Goal: Task Accomplishment & Management: Use online tool/utility

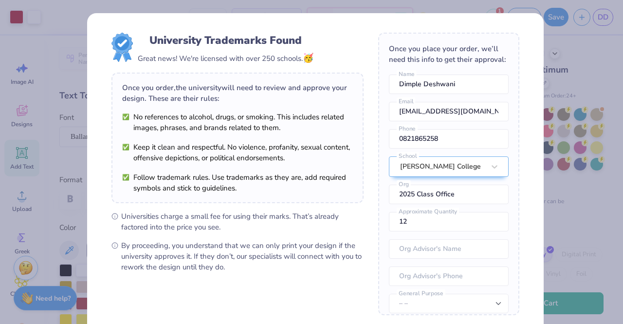
scroll to position [43, 0]
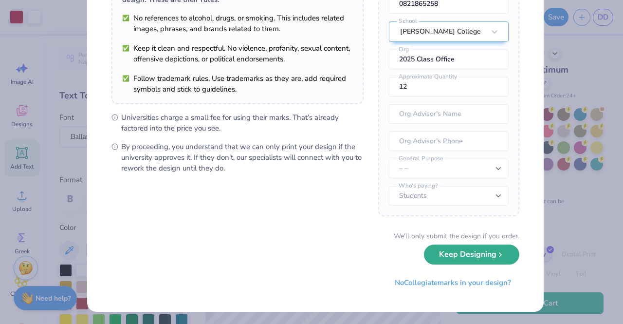
click at [455, 258] on button "Keep Designing" at bounding box center [471, 254] width 95 height 20
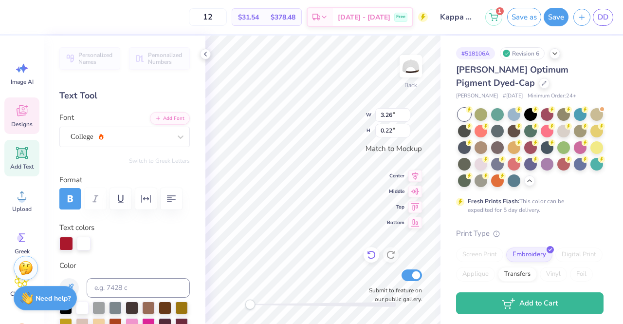
scroll to position [8, 4]
type textarea "University of Alabama"
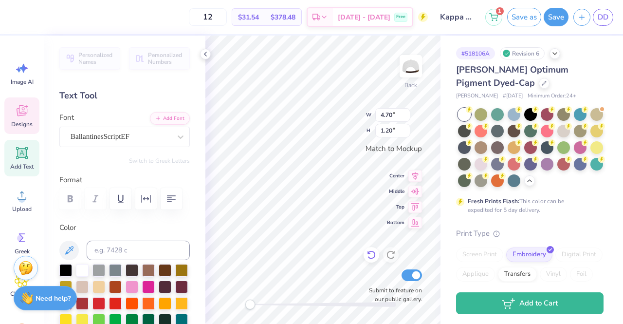
type input "3.29"
type input "0.22"
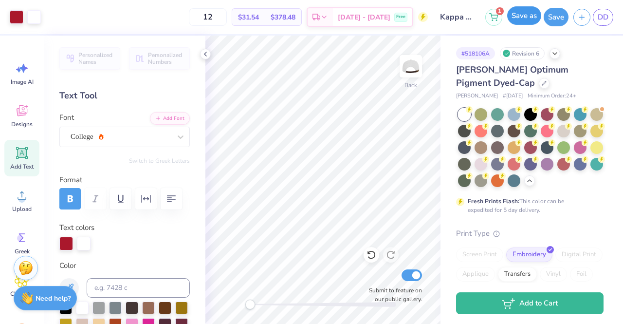
click at [529, 19] on button "Save as" at bounding box center [524, 15] width 34 height 19
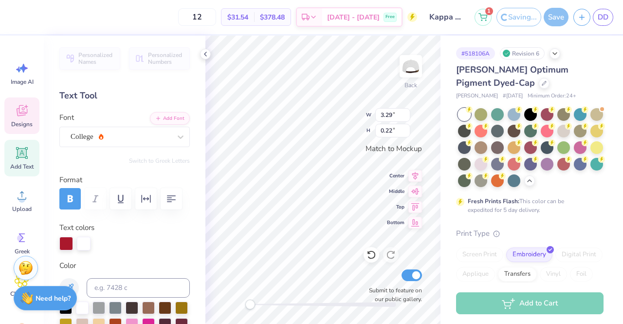
scroll to position [8, 4]
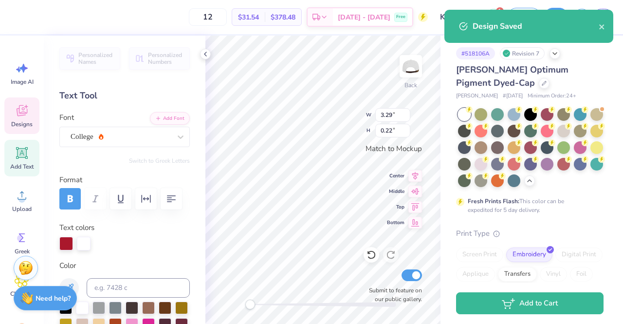
scroll to position [8, 4]
type textarea "University of Texam"
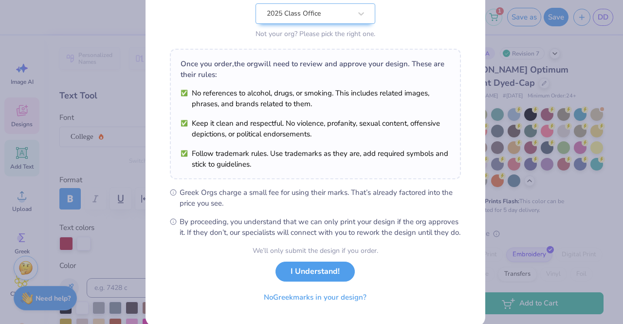
scroll to position [130, 0]
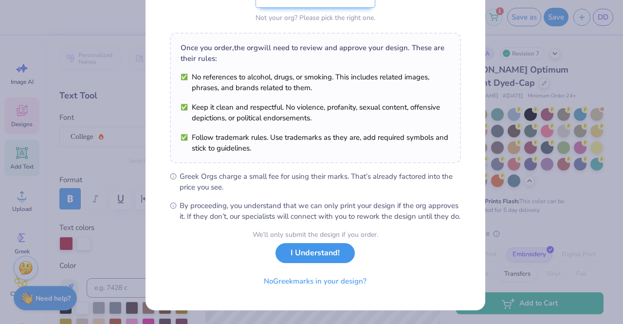
click at [303, 257] on button "I Understand!" at bounding box center [315, 253] width 79 height 20
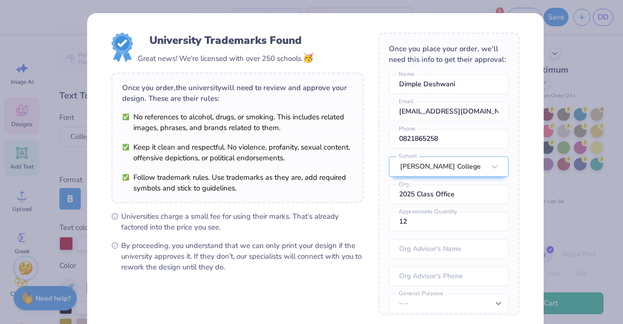
scroll to position [99, 0]
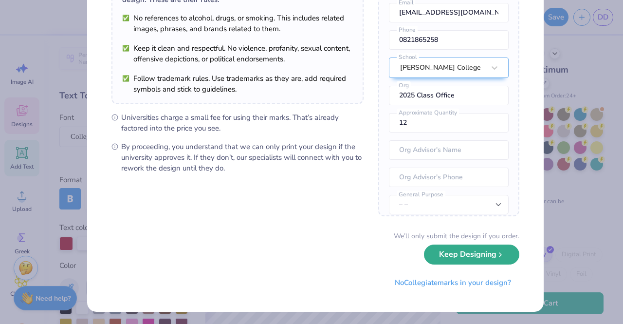
click at [471, 253] on button "Keep Designing" at bounding box center [471, 254] width 95 height 20
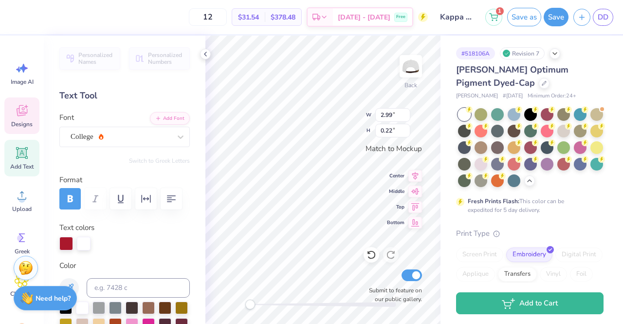
scroll to position [8, 4]
type textarea "University of Texas"
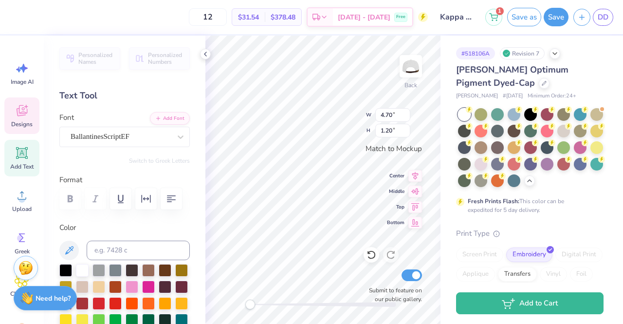
type input "4.70"
type input "1.20"
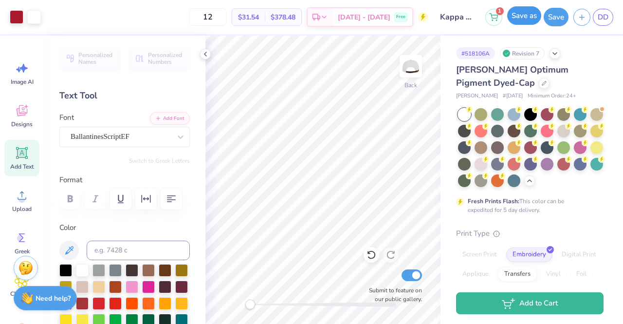
click at [519, 16] on button "Save as" at bounding box center [524, 15] width 34 height 19
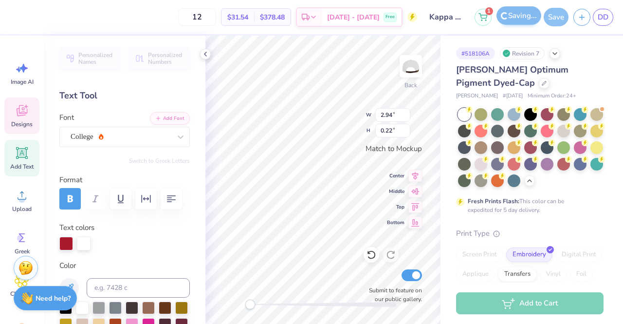
scroll to position [8, 4]
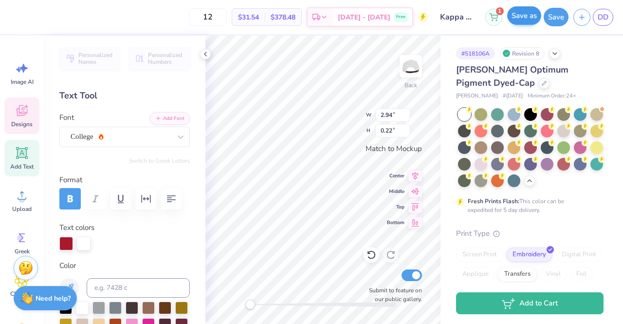
scroll to position [8, 5]
type textarea "University of SOUTH CA"
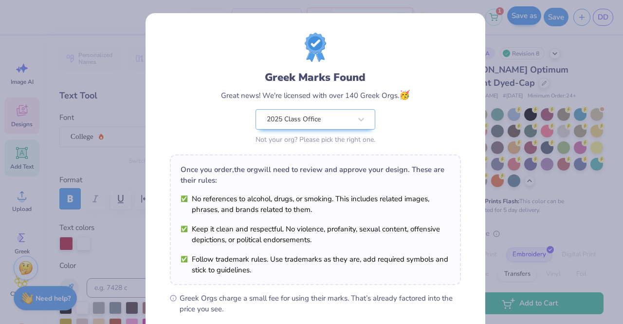
scroll to position [130, 0]
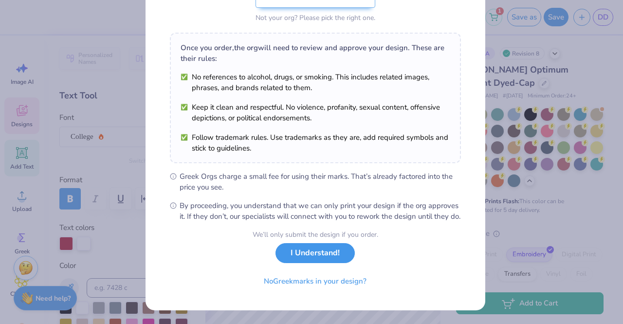
click at [288, 249] on button "I Understand!" at bounding box center [315, 253] width 79 height 20
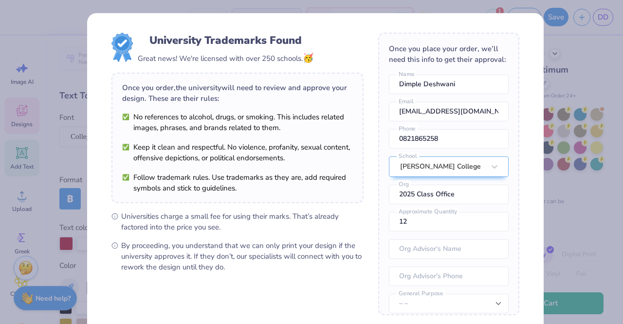
scroll to position [99, 0]
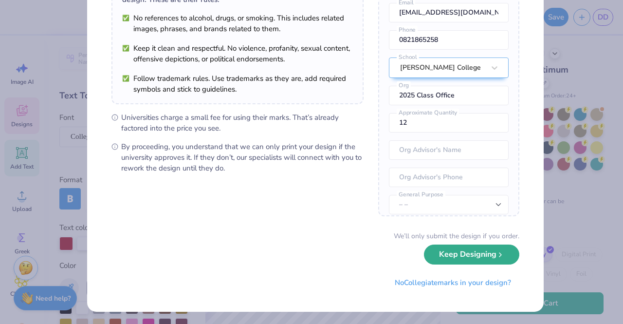
click at [431, 257] on button "Keep Designing" at bounding box center [471, 254] width 95 height 20
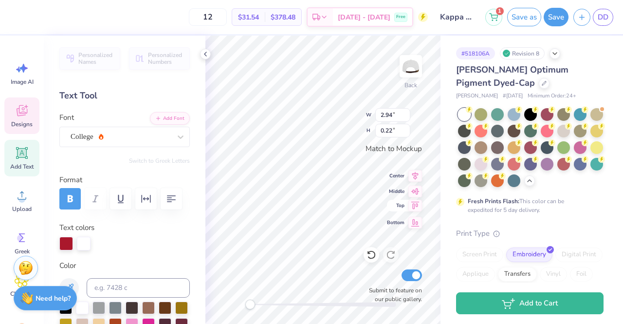
scroll to position [8, 1]
type textarea "University of SOUTH CALIFORNIA"
click at [407, 116] on input "4.75" at bounding box center [392, 115] width 35 height 14
click at [407, 116] on input "4.74" at bounding box center [392, 115] width 35 height 14
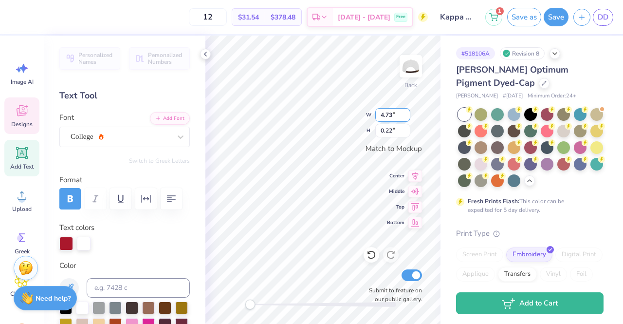
click at [407, 116] on input "4.73" at bounding box center [392, 115] width 35 height 14
click at [407, 116] on input "4.71" at bounding box center [392, 115] width 35 height 14
type input "4.5"
click at [395, 118] on input "4.76" at bounding box center [392, 115] width 35 height 14
click at [391, 136] on input "0.22" at bounding box center [392, 131] width 35 height 14
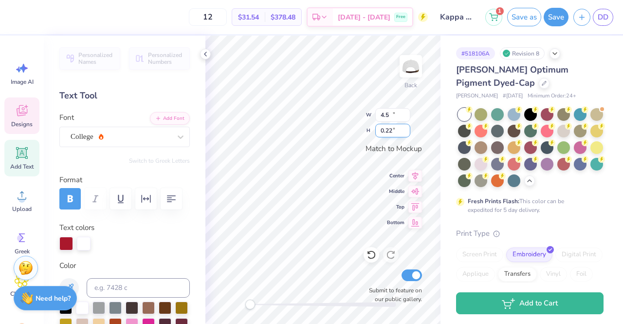
type input "4.50"
type input "0.21"
click at [392, 115] on input "4.50" at bounding box center [392, 115] width 35 height 14
type input "4.00"
click at [389, 112] on input "4.50" at bounding box center [392, 115] width 35 height 14
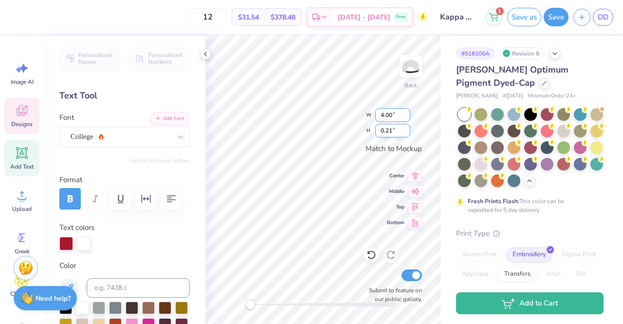
type input "4.00"
click at [387, 129] on input "0.21" at bounding box center [392, 131] width 35 height 14
type input "0.18"
click at [388, 117] on input "4.00" at bounding box center [392, 115] width 35 height 14
type input "4.20"
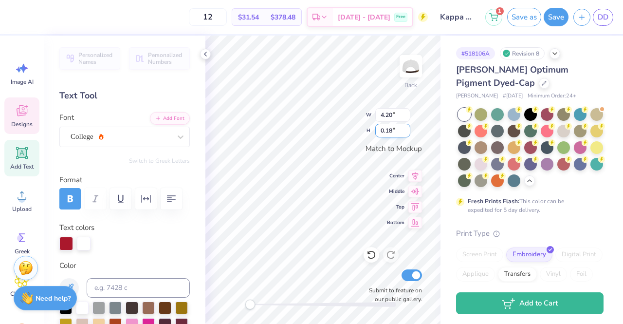
click at [388, 132] on input "0.18" at bounding box center [392, 131] width 35 height 14
type input "0.19"
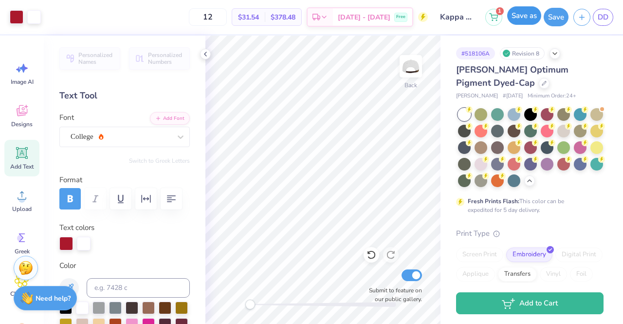
click at [534, 12] on button "Save as" at bounding box center [524, 15] width 34 height 19
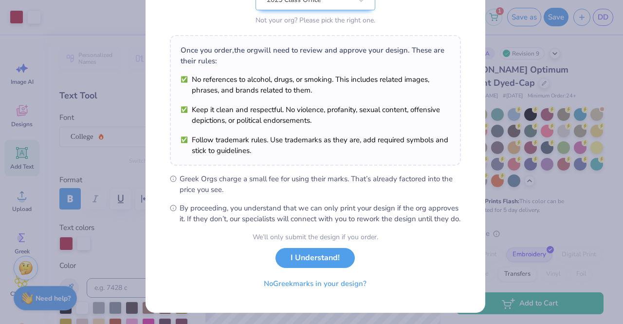
scroll to position [130, 0]
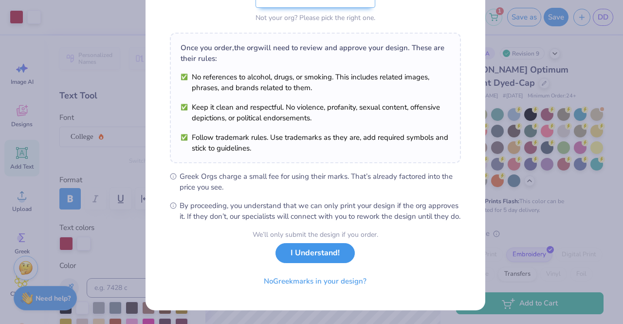
click at [321, 259] on button "I Understand!" at bounding box center [315, 253] width 79 height 20
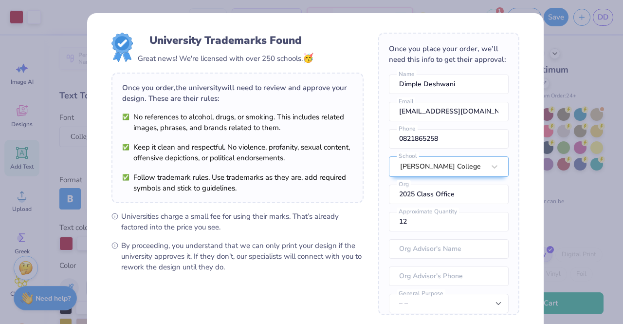
scroll to position [99, 0]
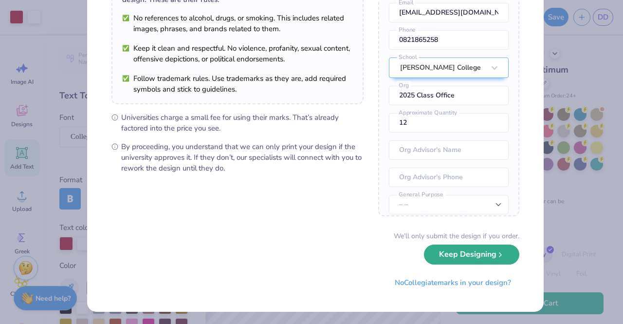
click at [466, 258] on button "Keep Designing" at bounding box center [471, 254] width 95 height 20
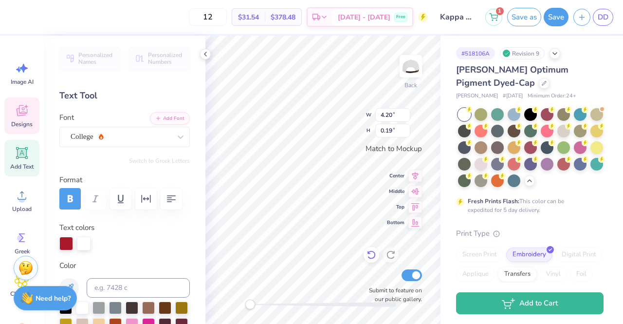
scroll to position [8, 8]
type textarea "U"
type textarea "OHIO STATE UNIVERSITY"
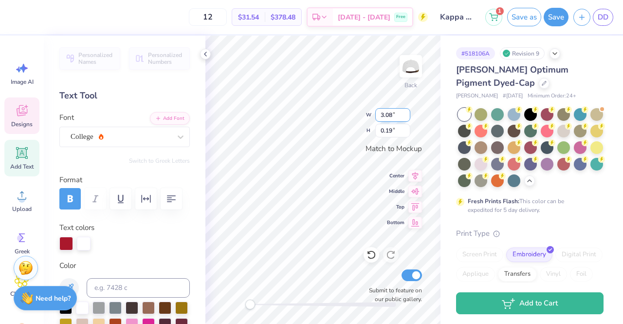
click at [391, 116] on input "3.08" at bounding box center [392, 115] width 35 height 14
click at [392, 116] on input "3.08" at bounding box center [392, 115] width 35 height 14
type input "3"
click at [391, 127] on input "0.19" at bounding box center [392, 131] width 35 height 14
type input "4.20"
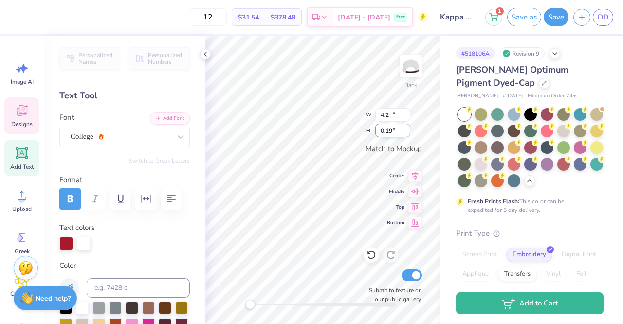
type input "0.26"
click at [391, 114] on input "4.20" at bounding box center [392, 115] width 35 height 14
type input "4"
click at [390, 132] on input "0.26" at bounding box center [392, 131] width 35 height 14
type input "3.50"
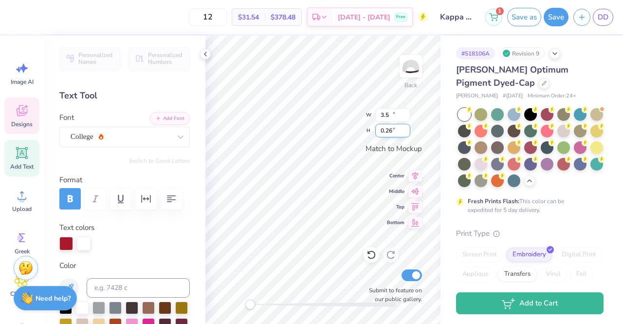
type input "0.22"
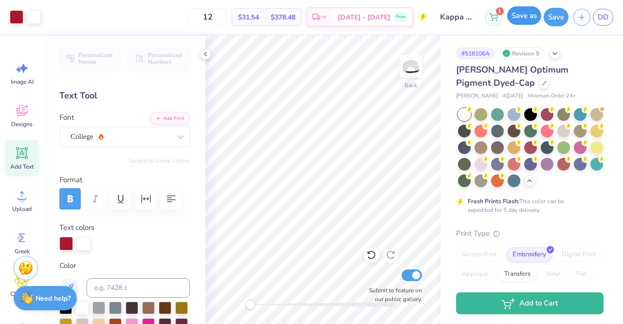
click at [532, 15] on button "Save as" at bounding box center [524, 15] width 34 height 19
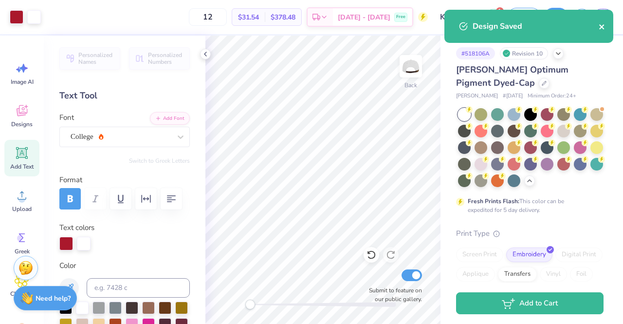
click at [602, 24] on icon "close" at bounding box center [602, 27] width 7 height 8
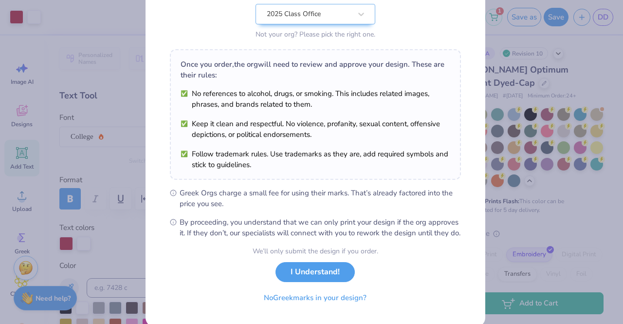
scroll to position [130, 0]
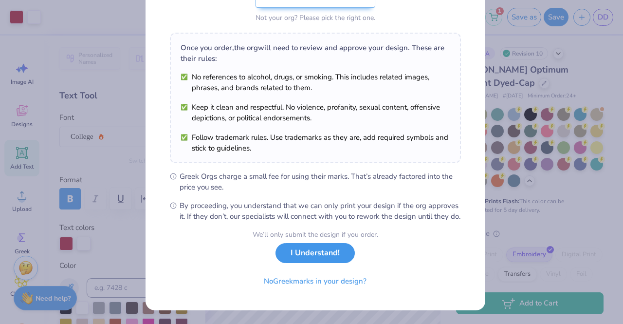
click at [307, 254] on button "I Understand!" at bounding box center [315, 253] width 79 height 20
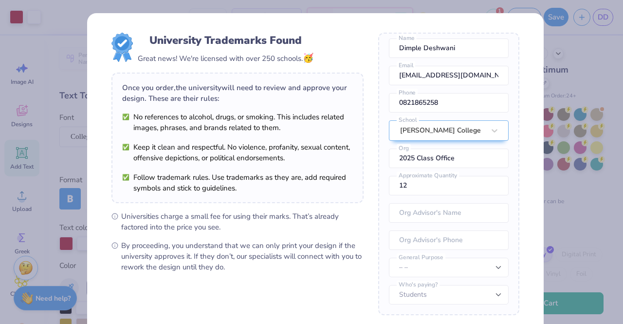
scroll to position [99, 0]
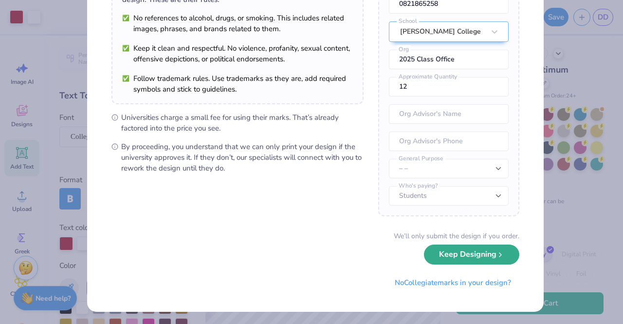
click at [440, 256] on button "Keep Designing" at bounding box center [471, 254] width 95 height 20
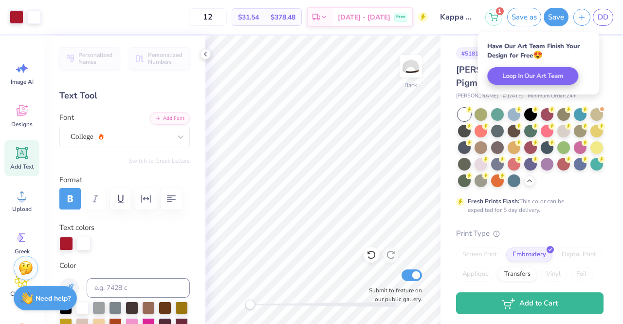
scroll to position [0, 0]
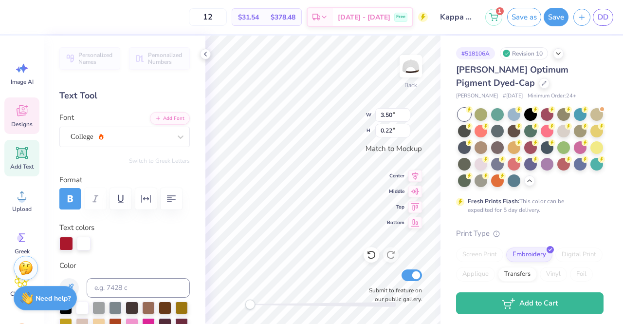
type input "4.70"
type input "1.20"
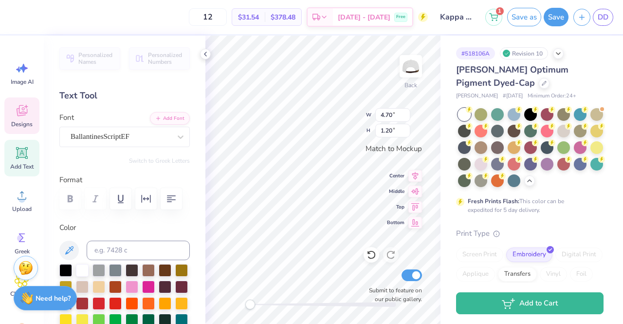
scroll to position [8, 3]
type textarea "C"
type textarea "p"
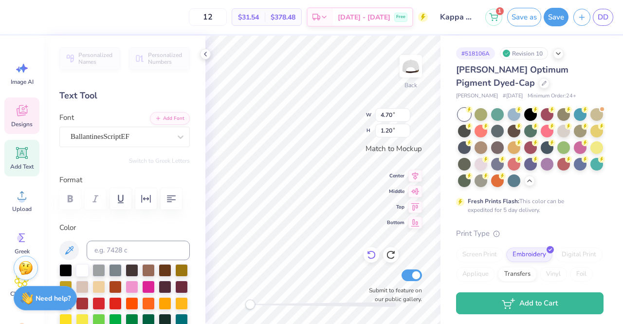
scroll to position [7, 1]
type textarea "Pi Phi"
click at [392, 113] on input "3.34" at bounding box center [392, 115] width 35 height 14
type input "3"
click at [391, 132] on input "0.93" at bounding box center [392, 131] width 35 height 14
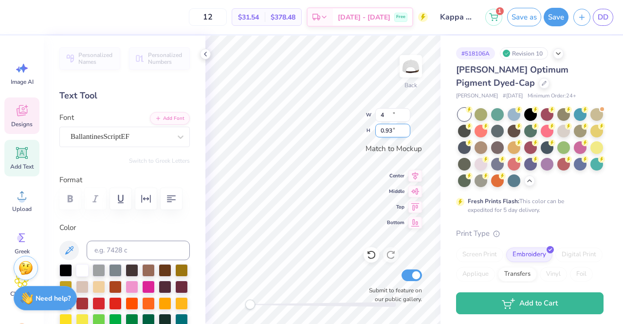
type input "4.00"
type input "1.11"
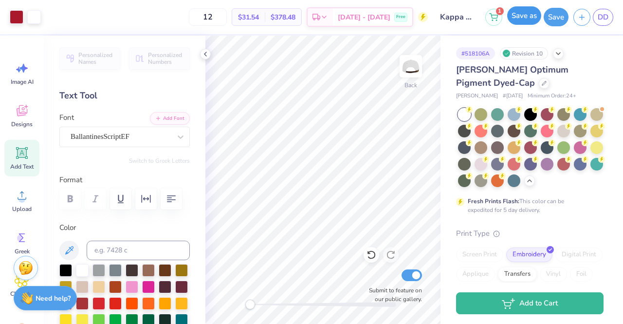
click at [537, 16] on button "Save as" at bounding box center [524, 15] width 34 height 19
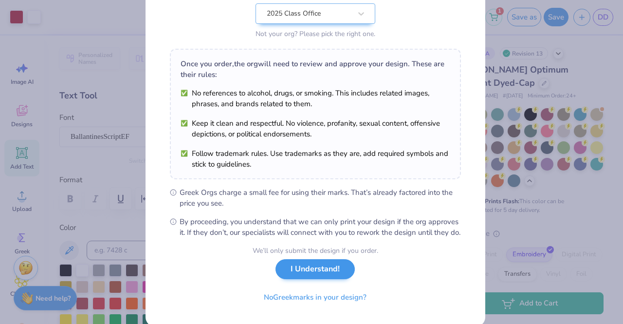
scroll to position [130, 0]
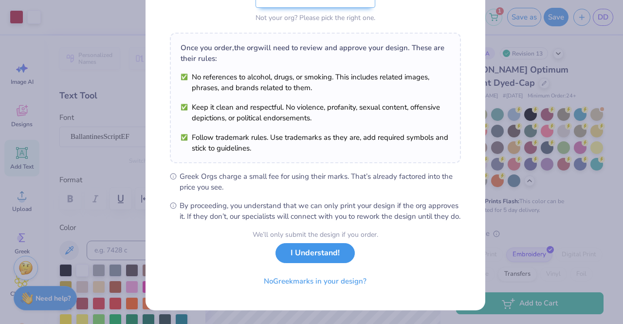
click at [333, 262] on button "I Understand!" at bounding box center [315, 253] width 79 height 20
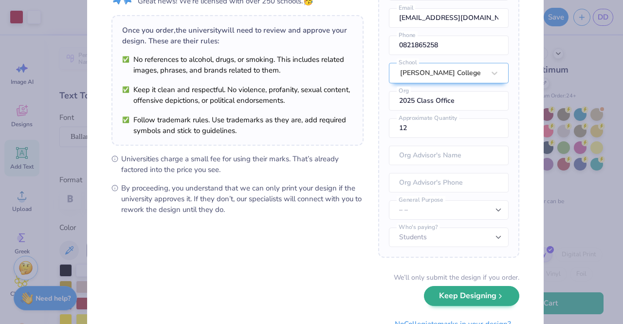
scroll to position [99, 0]
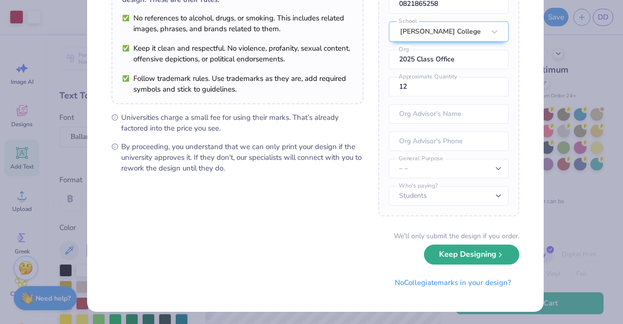
click at [448, 247] on button "Keep Designing" at bounding box center [471, 254] width 95 height 20
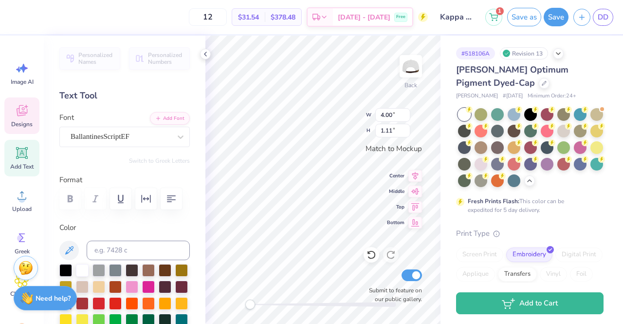
scroll to position [8, 1]
type textarea "i"
type textarea "AChiO"
click at [539, 18] on button "Save as" at bounding box center [524, 15] width 34 height 19
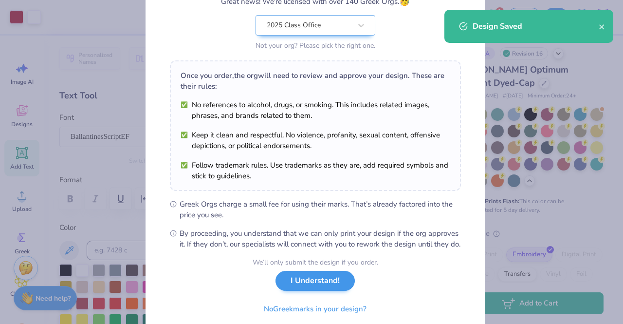
scroll to position [130, 0]
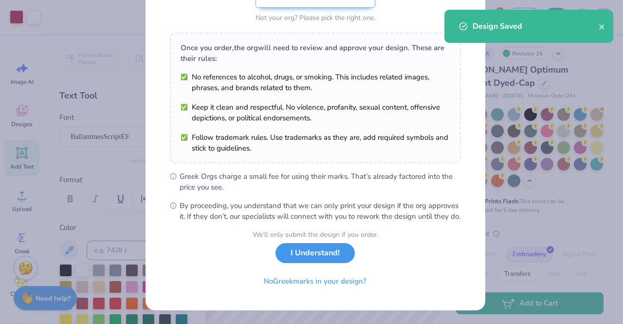
click at [314, 248] on button "I Understand!" at bounding box center [315, 253] width 79 height 20
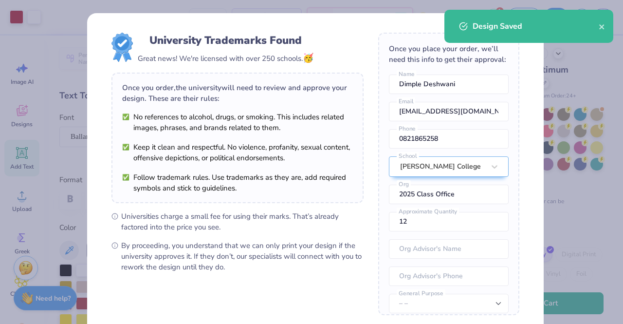
scroll to position [99, 0]
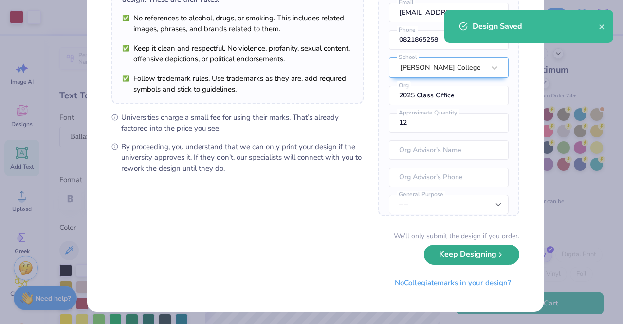
click at [475, 258] on button "Keep Designing" at bounding box center [471, 254] width 95 height 20
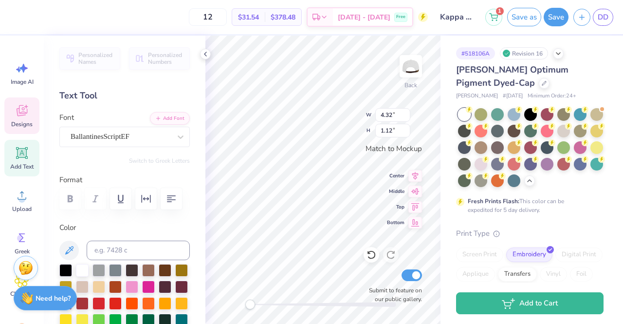
scroll to position [8, 2]
type textarea "A"
type textarea "Zeta"
click at [391, 114] on input "2.67" at bounding box center [392, 115] width 35 height 14
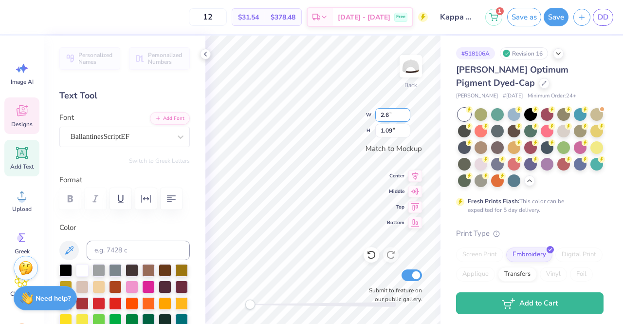
type input "2"
click at [389, 132] on input "1.09" at bounding box center [392, 131] width 35 height 14
type input "3.00"
type input "1.23"
click at [389, 115] on input "3.00" at bounding box center [392, 115] width 35 height 14
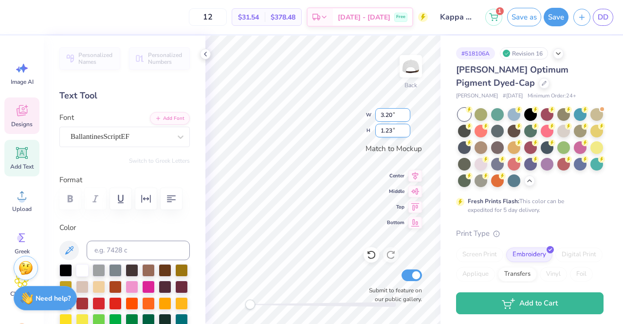
type input "3.20"
click at [391, 131] on input "1.23" at bounding box center [392, 131] width 35 height 14
type input "1.31"
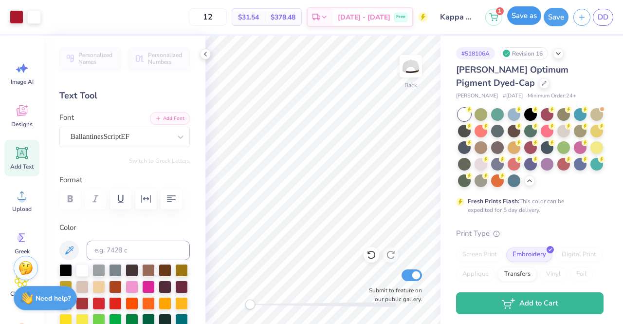
click at [526, 22] on button "Save as" at bounding box center [524, 15] width 34 height 19
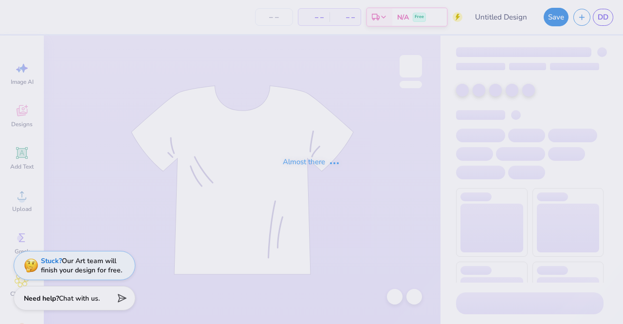
type input "Kappa hat"
type input "12"
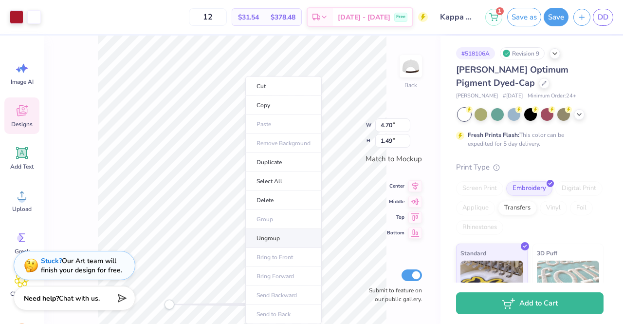
click at [286, 231] on li "Ungroup" at bounding box center [283, 238] width 76 height 19
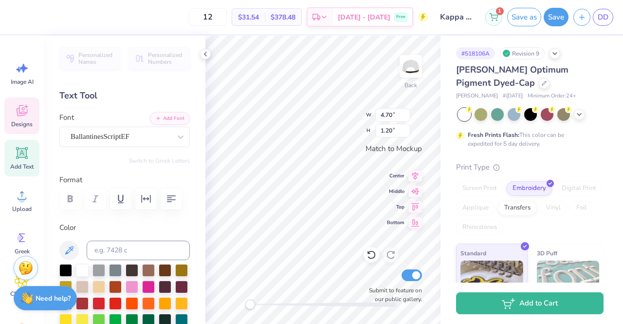
scroll to position [8, 3]
type textarea "C"
type textarea "Pi Phi"
click at [391, 114] on input "3.34" at bounding box center [392, 115] width 35 height 14
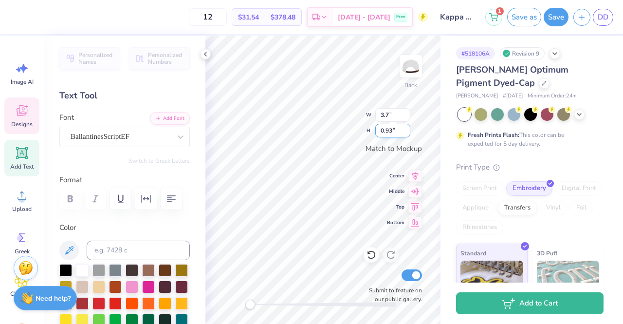
click at [389, 132] on input "0.93" at bounding box center [392, 131] width 35 height 14
type input "3.70"
type input "1.03"
type input "4.20"
type input "0.19"
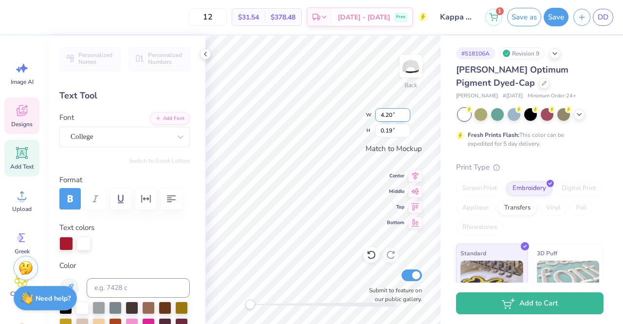
click at [390, 117] on input "4.20" at bounding box center [392, 115] width 35 height 14
type input "4.00"
click at [386, 129] on input "0.19" at bounding box center [392, 131] width 35 height 14
type input "0.18"
click at [390, 115] on input "4.00" at bounding box center [392, 115] width 35 height 14
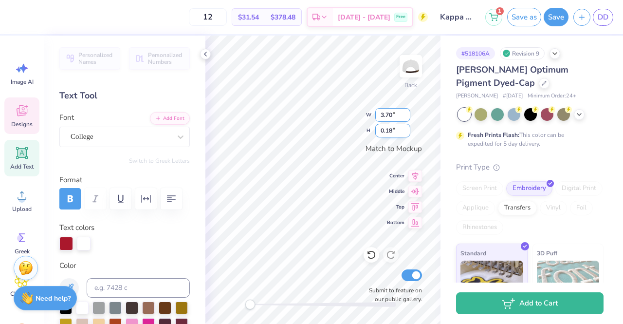
type input "3.70"
click at [391, 131] on input "0.18" at bounding box center [392, 131] width 35 height 14
type input "0.17"
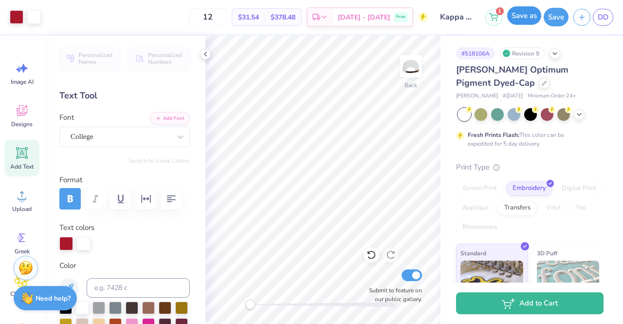
click at [526, 16] on button "Save as" at bounding box center [524, 15] width 34 height 19
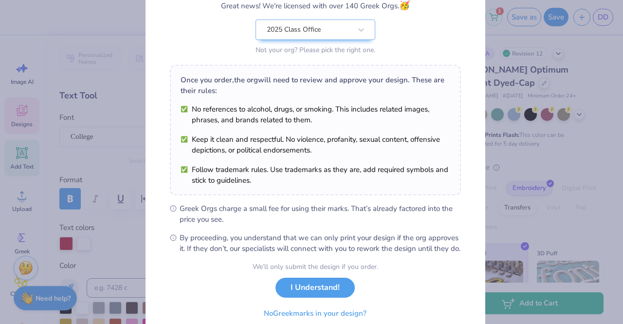
scroll to position [130, 0]
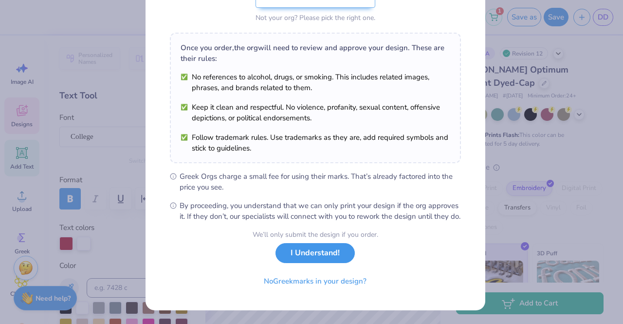
click at [328, 253] on button "I Understand!" at bounding box center [315, 253] width 79 height 20
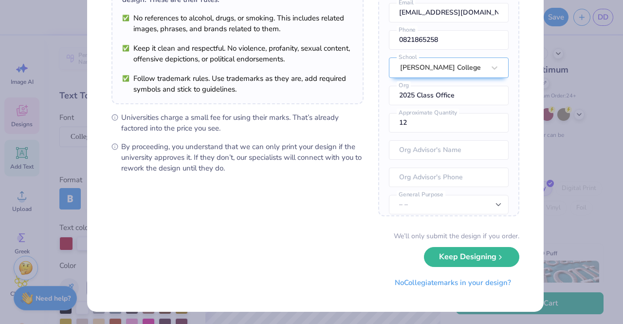
scroll to position [43, 0]
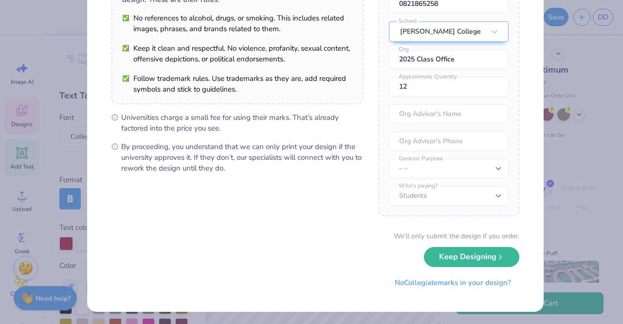
click at [454, 248] on button "Keep Designing" at bounding box center [471, 257] width 95 height 20
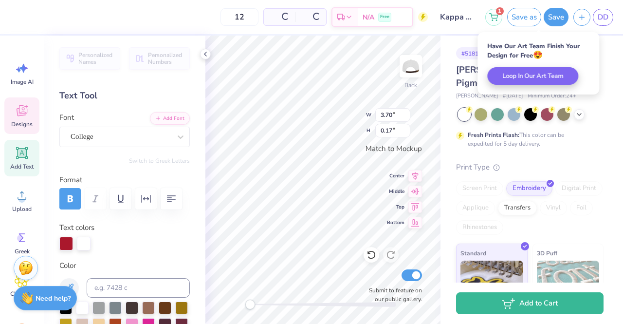
scroll to position [0, 0]
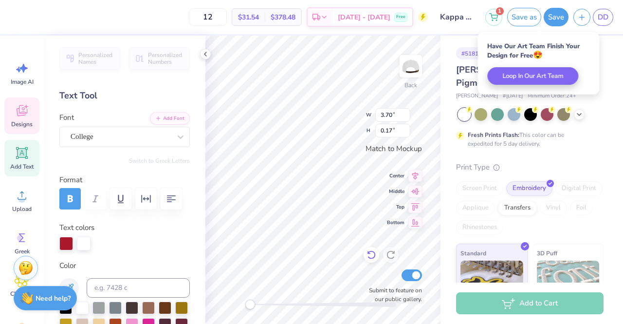
type input "1.03"
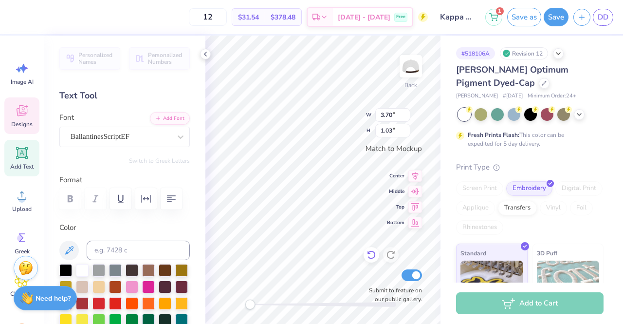
type textarea "P"
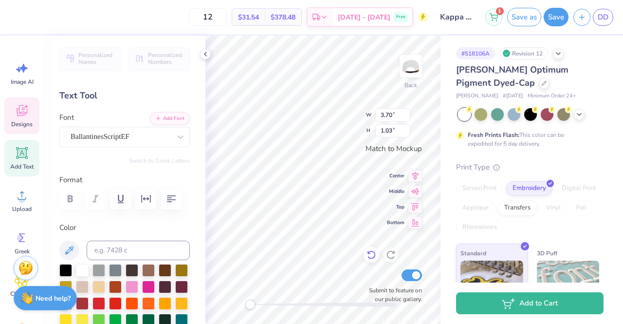
type textarea "AChiO"
click at [530, 18] on button "Save as" at bounding box center [524, 15] width 34 height 19
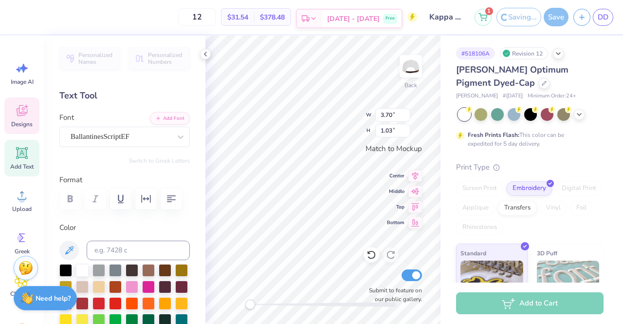
type input "0.17"
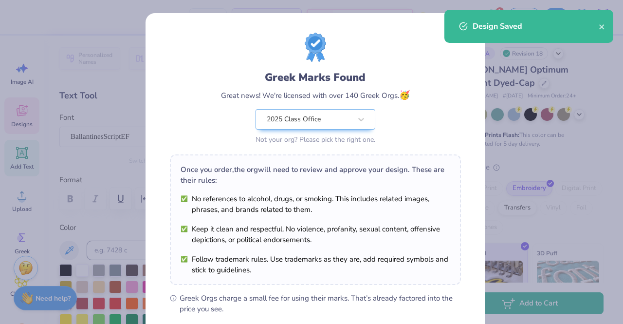
click at [329, 158] on body "12 $31.54 Per Item $378.48 Total Est. Delivery Sep 23 - 26 Free Design Title Ka…" at bounding box center [311, 162] width 623 height 324
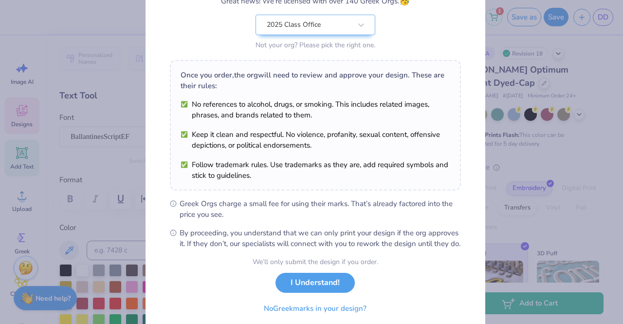
scroll to position [130, 0]
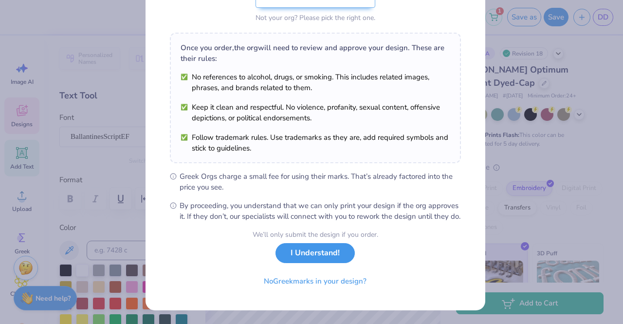
click at [316, 249] on button "I Understand!" at bounding box center [315, 253] width 79 height 20
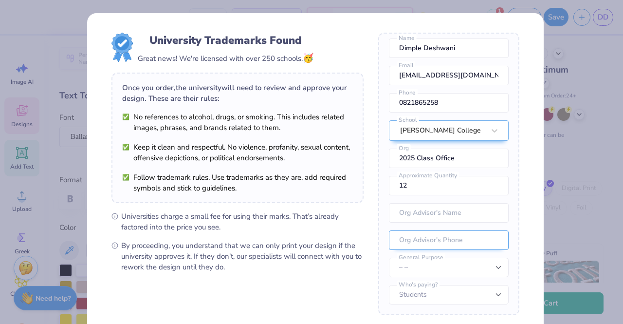
scroll to position [99, 0]
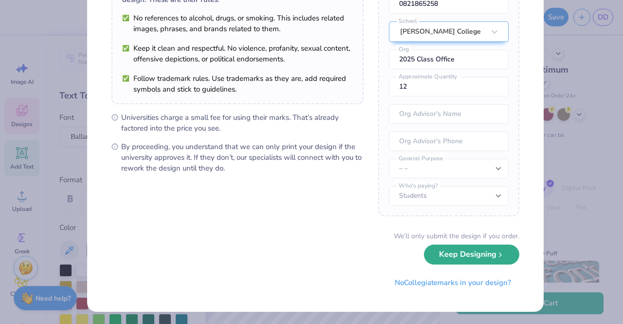
click at [449, 255] on button "Keep Designing" at bounding box center [471, 254] width 95 height 20
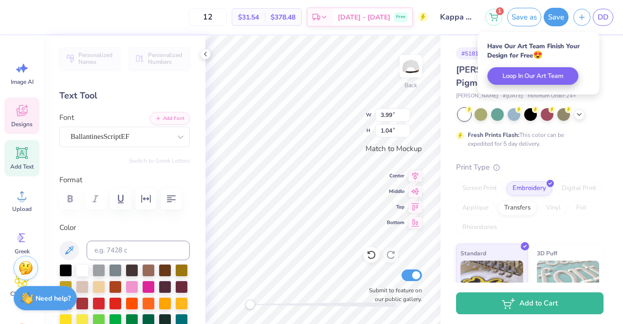
scroll to position [0, 0]
click at [528, 22] on button "Save as" at bounding box center [524, 15] width 34 height 19
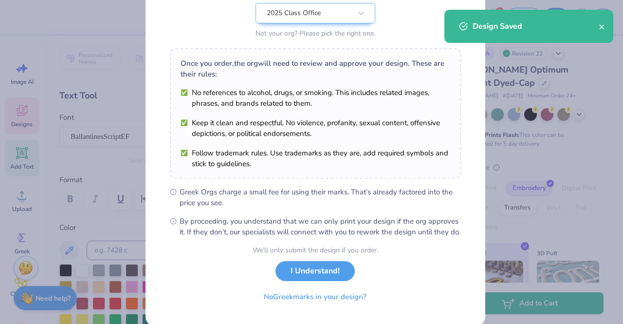
scroll to position [130, 0]
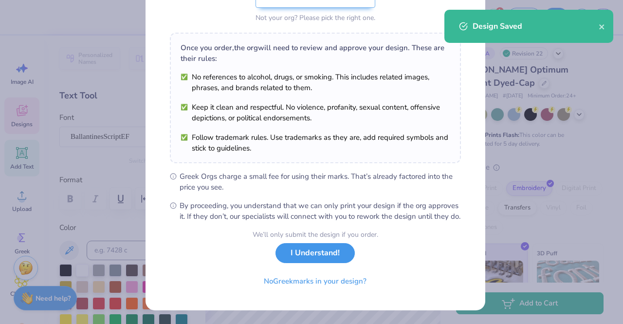
click at [316, 260] on button "I Understand!" at bounding box center [315, 253] width 79 height 20
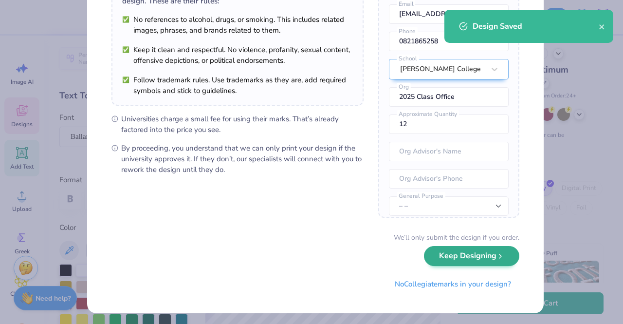
scroll to position [99, 0]
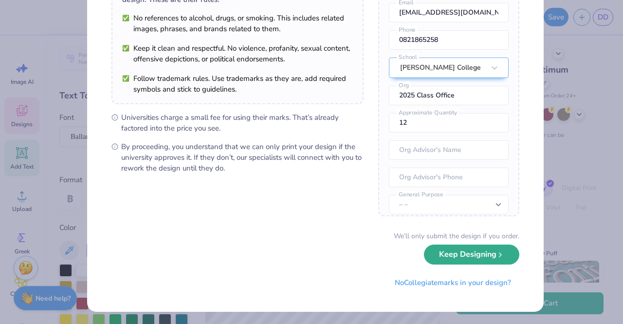
click at [441, 254] on button "Keep Designing" at bounding box center [471, 254] width 95 height 20
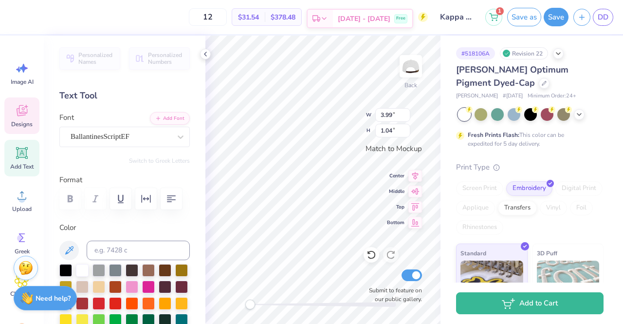
scroll to position [8, 1]
type textarea "A"
type textarea "Zeta"
click at [394, 112] on input "2.47" at bounding box center [392, 115] width 35 height 14
type input "2"
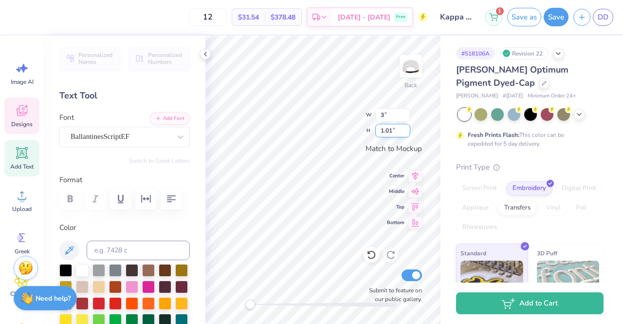
click at [385, 129] on input "1.01" at bounding box center [392, 131] width 35 height 14
type input "3.00"
type input "1.23"
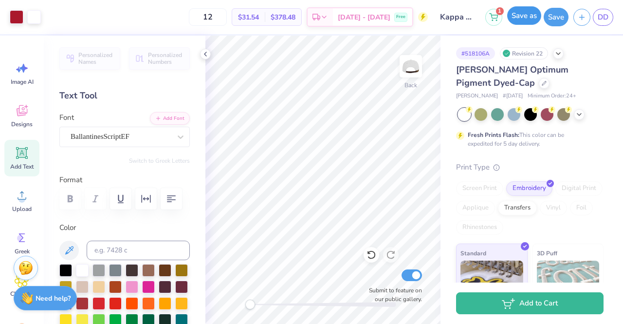
click at [527, 22] on button "Save as" at bounding box center [524, 15] width 34 height 19
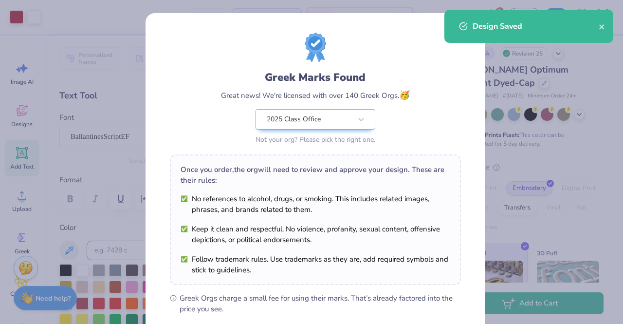
scroll to position [130, 0]
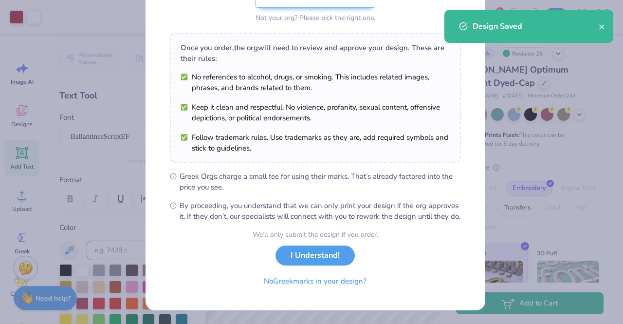
click at [322, 245] on div "We’ll only submit the design if you order. I Understand! No Greek marks in your…" at bounding box center [316, 259] width 126 height 61
click at [322, 250] on button "I Understand!" at bounding box center [315, 253] width 79 height 20
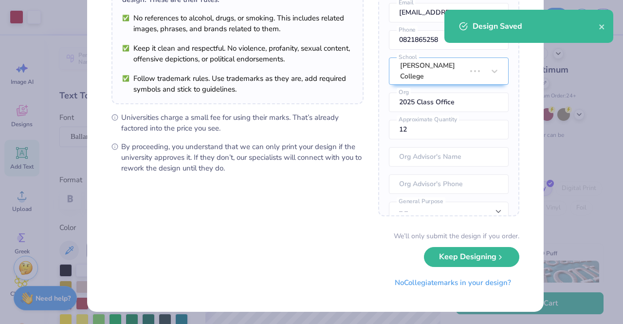
scroll to position [0, 0]
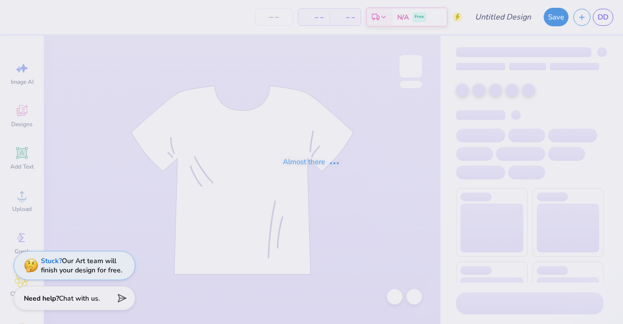
type input "Kappa hat"
type input "12"
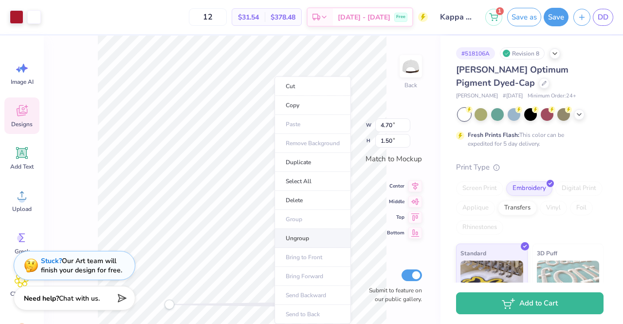
click at [307, 236] on li "Ungroup" at bounding box center [313, 238] width 76 height 19
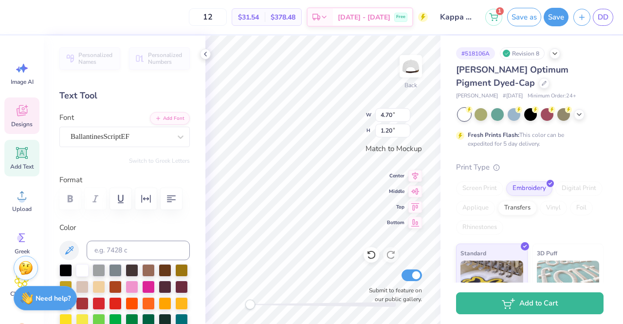
type textarea "C"
type textarea "Pi Phi"
click at [395, 114] on input "3.34" at bounding box center [392, 115] width 35 height 14
type input "3"
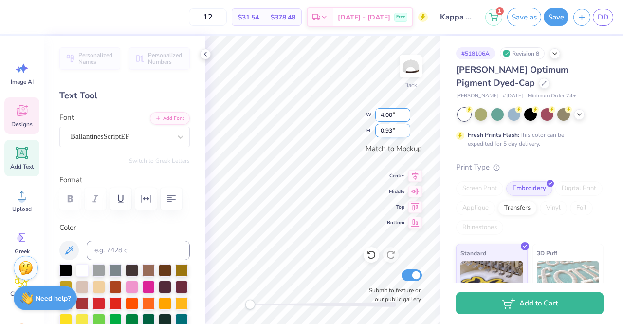
type input "4.00"
click at [387, 130] on input "0.93" at bounding box center [392, 131] width 35 height 14
type input "1.11"
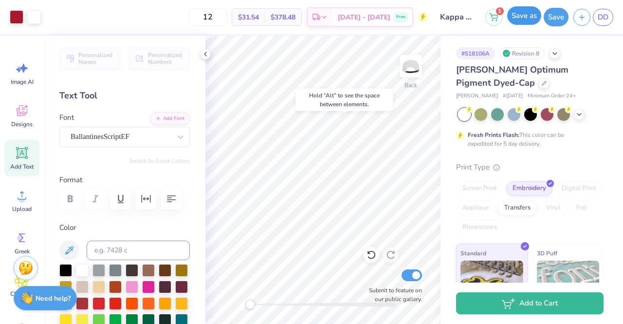
click at [525, 17] on button "Save as" at bounding box center [524, 15] width 34 height 19
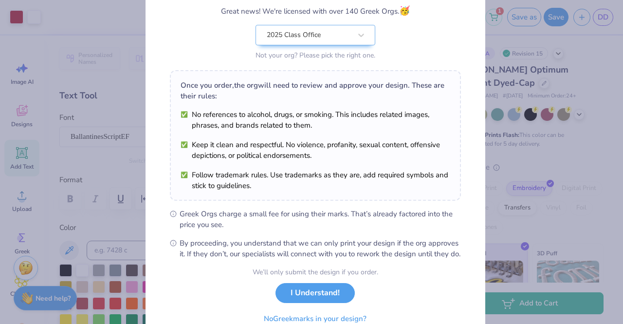
scroll to position [130, 0]
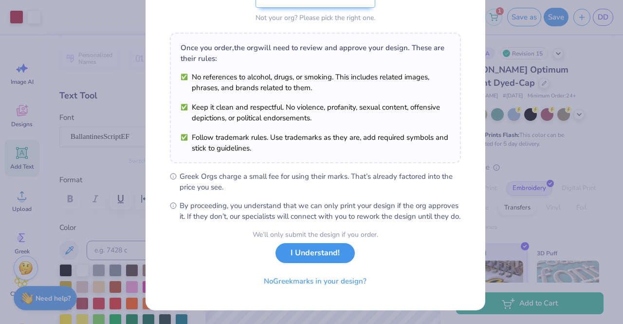
click at [325, 255] on button "I Understand!" at bounding box center [315, 253] width 79 height 20
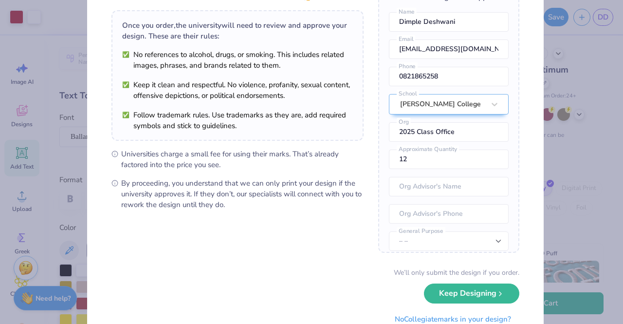
scroll to position [99, 0]
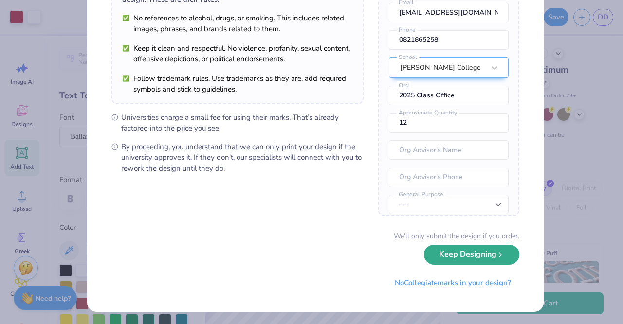
click at [473, 261] on button "Keep Designing" at bounding box center [471, 254] width 95 height 20
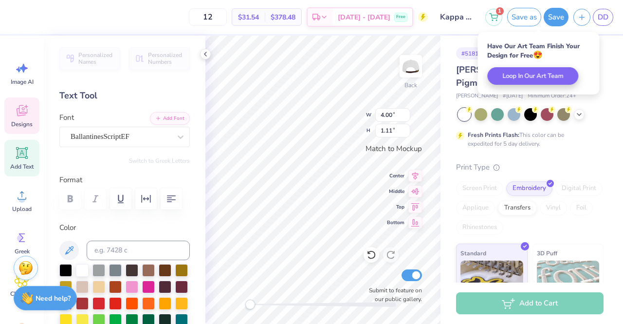
scroll to position [8, 1]
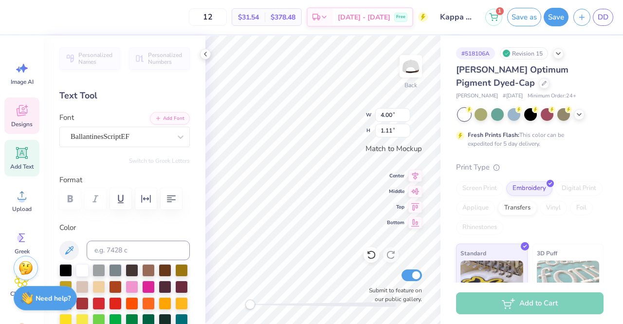
type textarea "P"
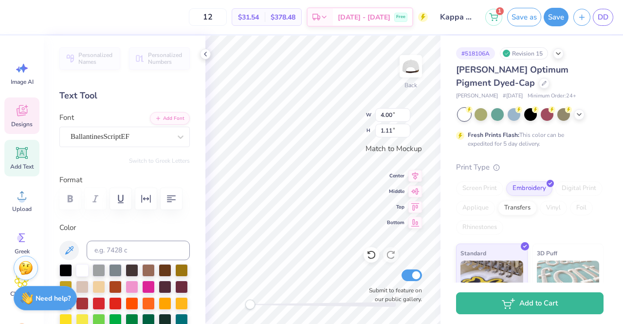
type textarea "AChiO"
click at [367, 251] on icon at bounding box center [372, 255] width 10 height 10
click at [391, 250] on div at bounding box center [391, 255] width 16 height 16
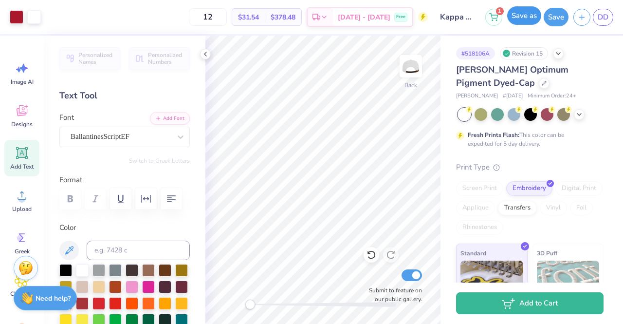
click at [526, 20] on button "Save as" at bounding box center [524, 15] width 34 height 19
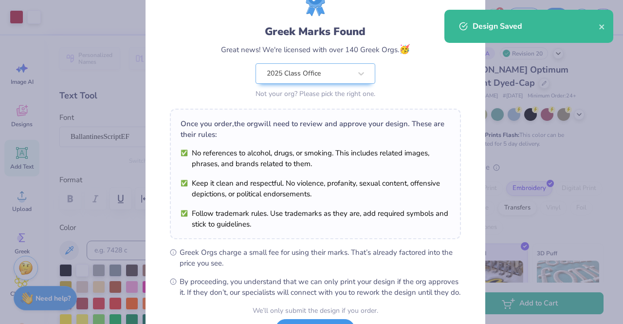
scroll to position [130, 0]
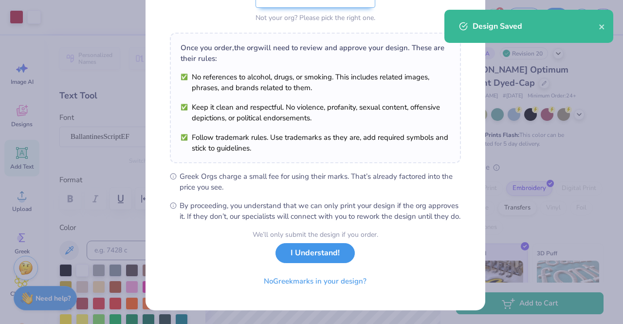
click at [313, 250] on button "I Understand!" at bounding box center [315, 253] width 79 height 20
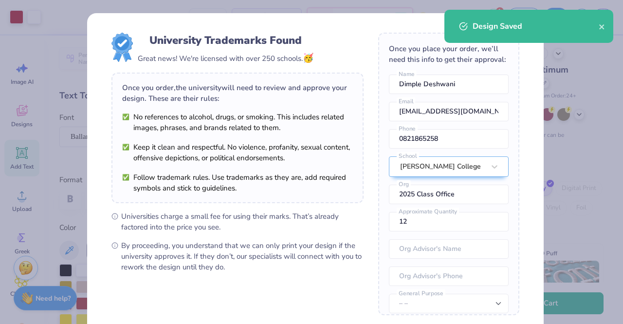
scroll to position [99, 0]
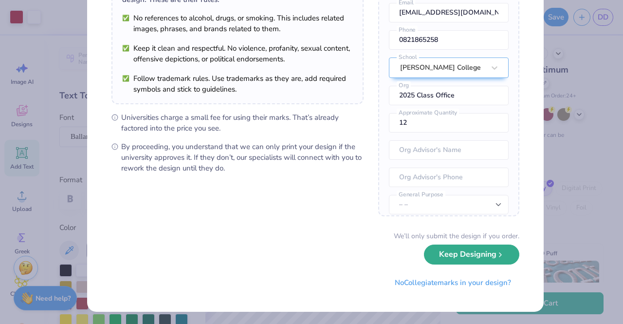
click at [464, 253] on button "Keep Designing" at bounding box center [471, 254] width 95 height 20
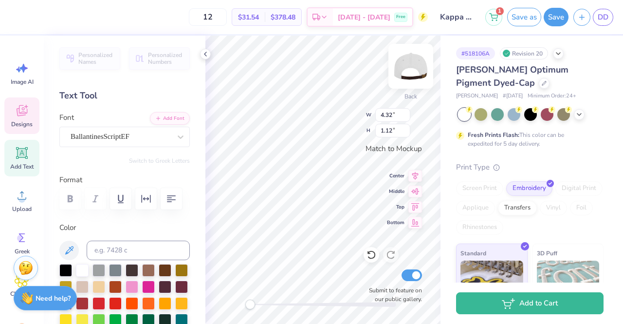
scroll to position [8, 1]
type textarea "Zeta"
click at [390, 118] on input "2.67" at bounding box center [392, 115] width 35 height 14
click at [391, 118] on input "2.67" at bounding box center [392, 115] width 35 height 14
click at [391, 115] on input "2.67" at bounding box center [392, 115] width 35 height 14
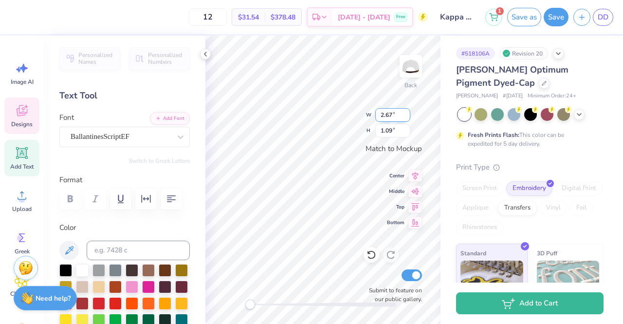
click at [391, 115] on input "2.67" at bounding box center [392, 115] width 35 height 14
type input "2"
click at [384, 133] on input "1.09" at bounding box center [392, 131] width 35 height 14
type input "3.00"
type input "1.23"
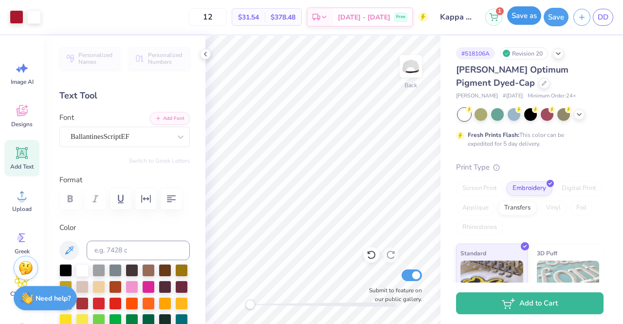
click at [516, 14] on button "Save as" at bounding box center [524, 15] width 34 height 19
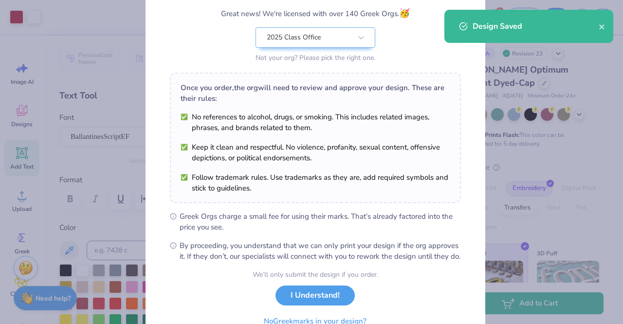
scroll to position [130, 0]
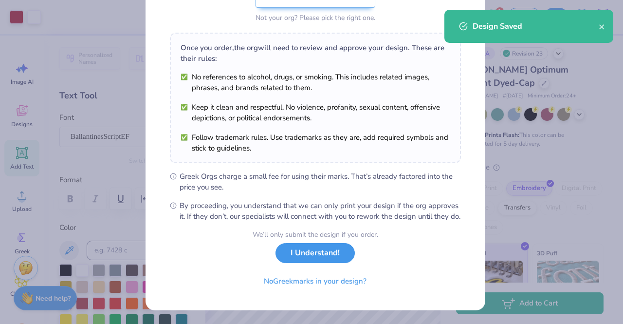
click at [332, 253] on button "I Understand!" at bounding box center [315, 253] width 79 height 20
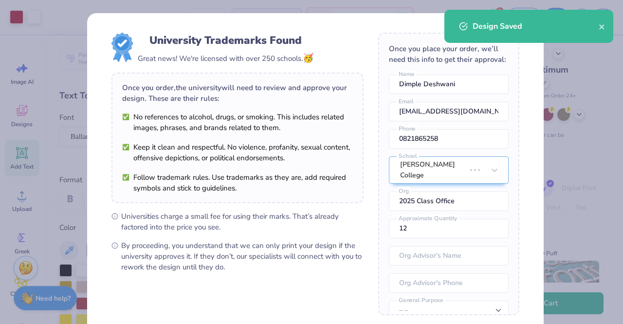
scroll to position [0, 0]
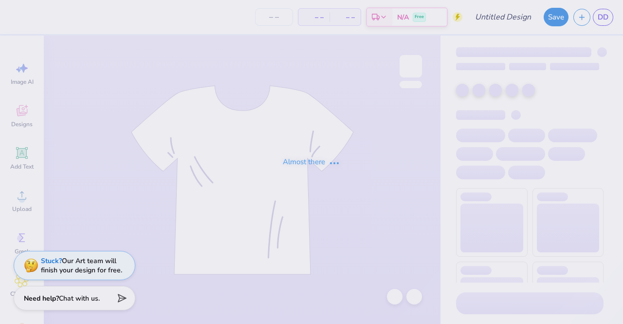
type input "Kappa hat"
type input "12"
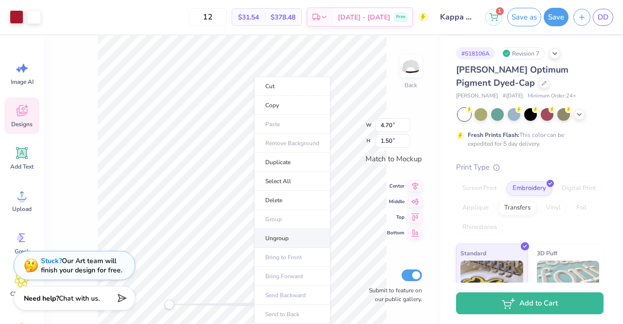
click at [279, 231] on li "Ungroup" at bounding box center [292, 238] width 76 height 19
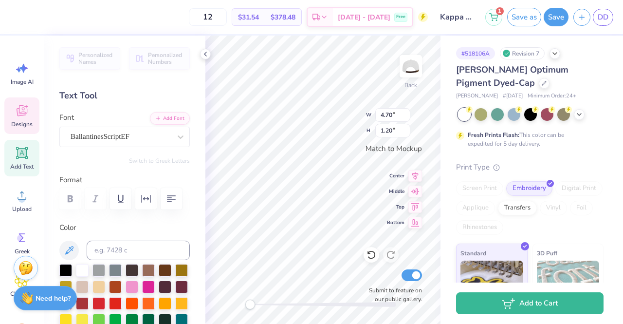
type textarea "C"
type textarea "Pi Phi"
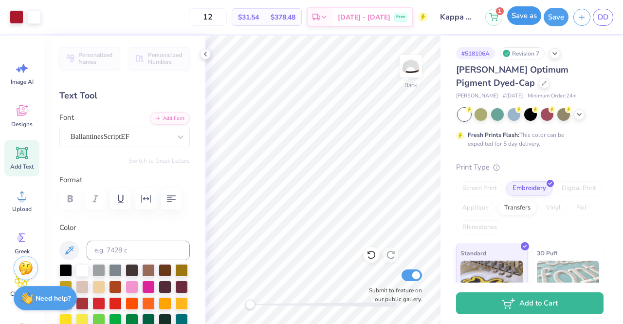
click at [517, 17] on button "Save as" at bounding box center [524, 15] width 34 height 19
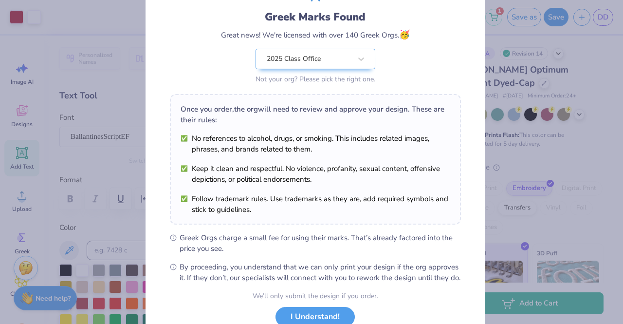
scroll to position [130, 0]
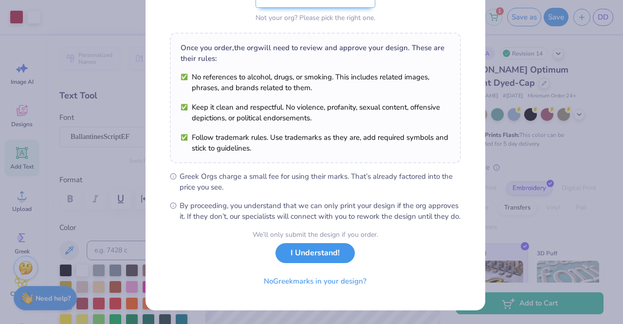
click at [324, 257] on button "I Understand!" at bounding box center [315, 253] width 79 height 20
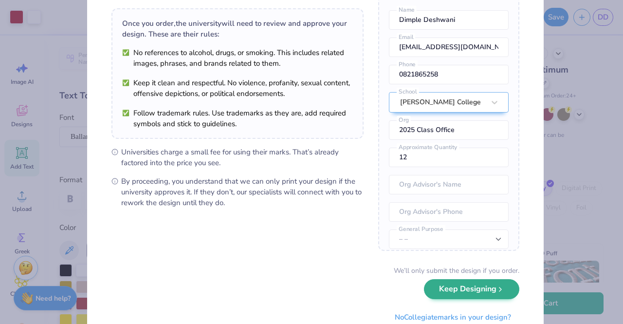
scroll to position [99, 0]
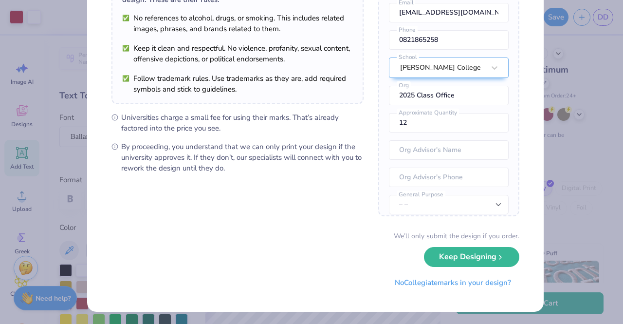
click at [466, 239] on div "We’ll only submit the design if you order." at bounding box center [457, 236] width 126 height 10
click at [467, 249] on button "Keep Designing" at bounding box center [471, 254] width 95 height 20
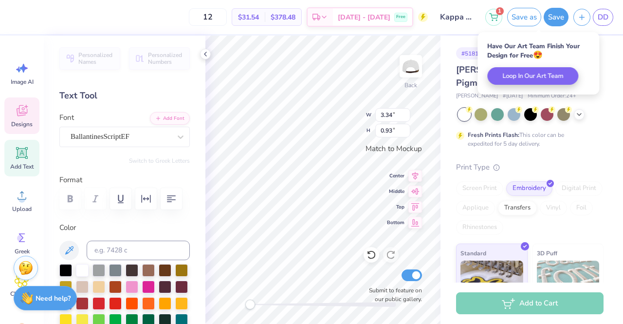
scroll to position [8, 2]
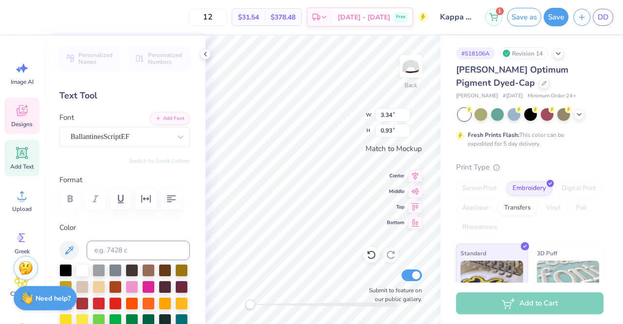
type textarea "P"
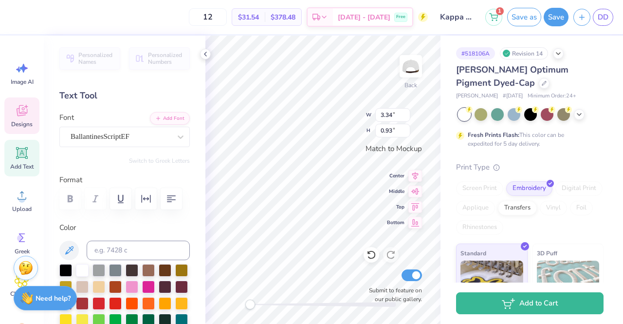
type textarea "AChiO"
click at [537, 19] on button "Save as" at bounding box center [524, 15] width 34 height 19
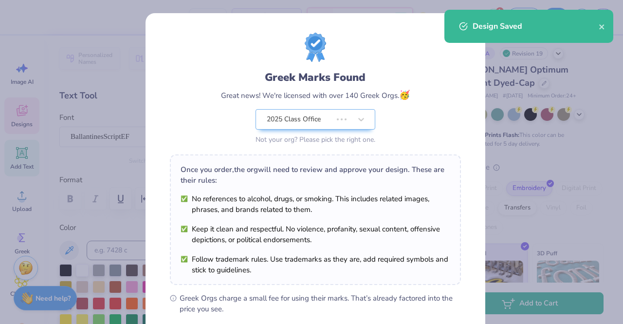
click at [333, 160] on body "12 $31.54 Per Item $378.48 Total Est. Delivery Sep 23 - 26 Free Design Title Ka…" at bounding box center [311, 162] width 623 height 324
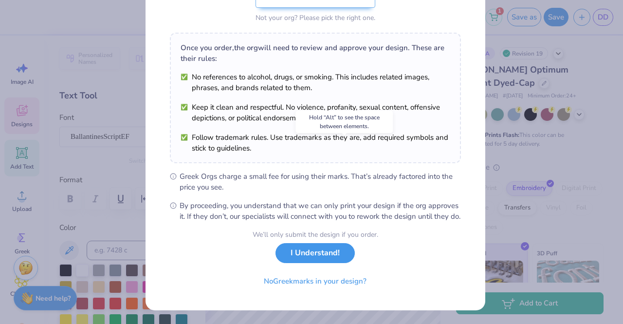
click at [325, 251] on button "I Understand!" at bounding box center [315, 253] width 79 height 20
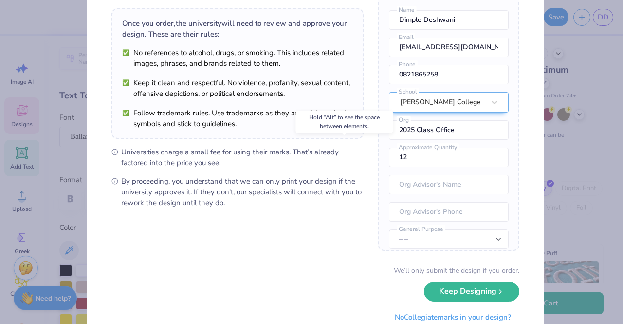
scroll to position [99, 0]
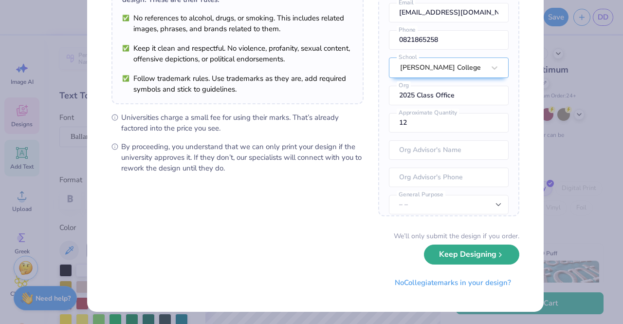
click at [488, 257] on button "Keep Designing" at bounding box center [471, 254] width 95 height 20
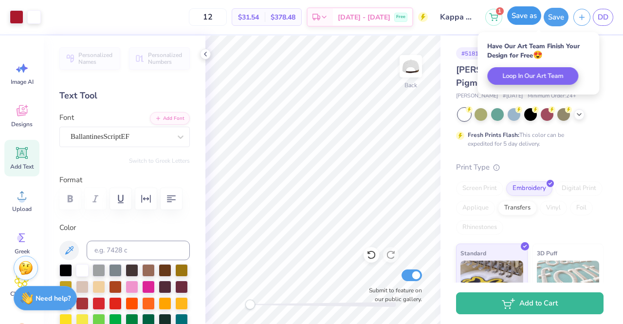
click at [524, 10] on button "Save as" at bounding box center [524, 15] width 34 height 19
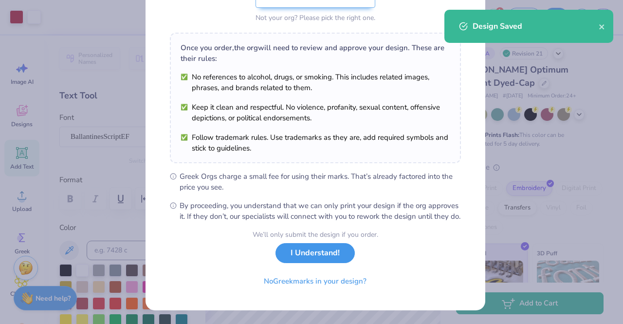
click at [320, 260] on button "I Understand!" at bounding box center [315, 253] width 79 height 20
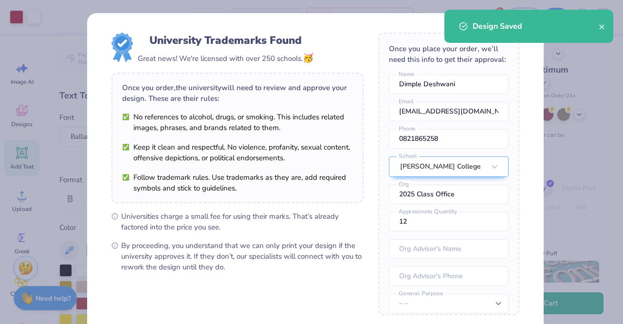
scroll to position [99, 0]
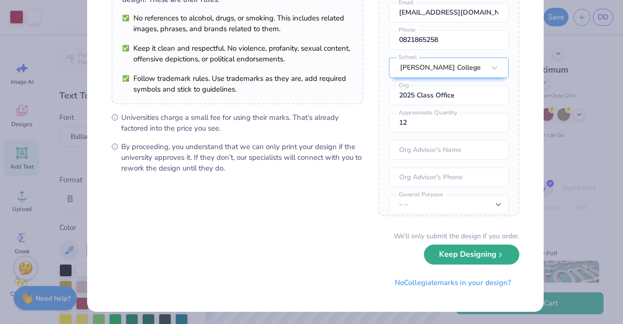
click at [477, 262] on button "Keep Designing" at bounding box center [471, 254] width 95 height 20
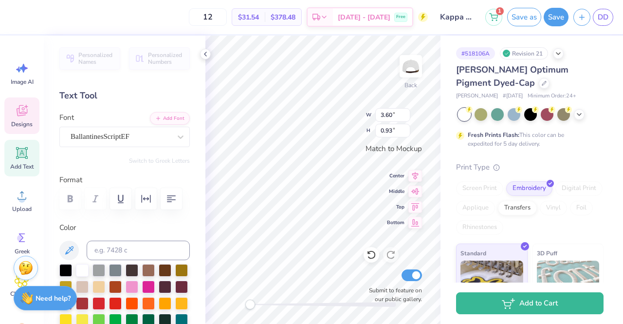
scroll to position [8, 1]
type textarea "Zeta"
click at [392, 117] on input "2.23" at bounding box center [392, 115] width 35 height 14
type input "2"
click at [385, 129] on input "0.91" at bounding box center [392, 131] width 35 height 14
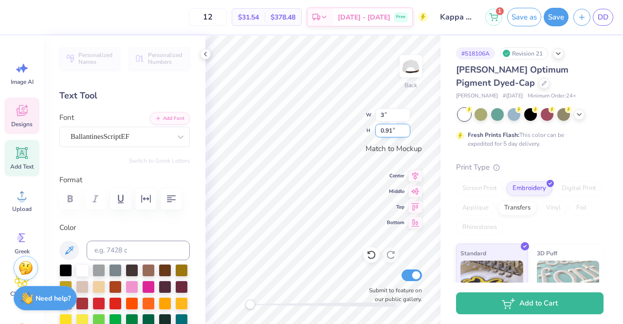
type input "3.00"
type input "1.23"
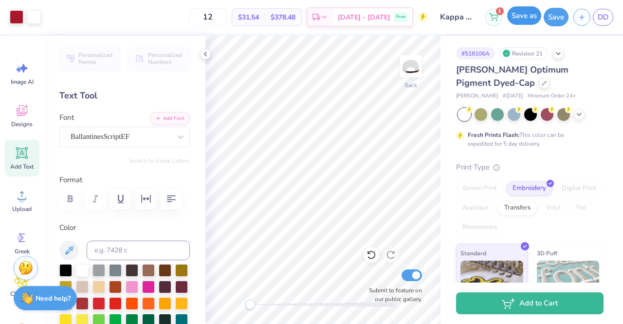
click at [532, 16] on button "Save as" at bounding box center [524, 15] width 34 height 19
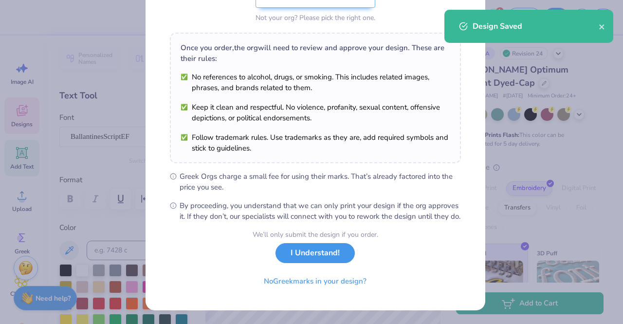
click at [331, 262] on button "I Understand!" at bounding box center [315, 253] width 79 height 20
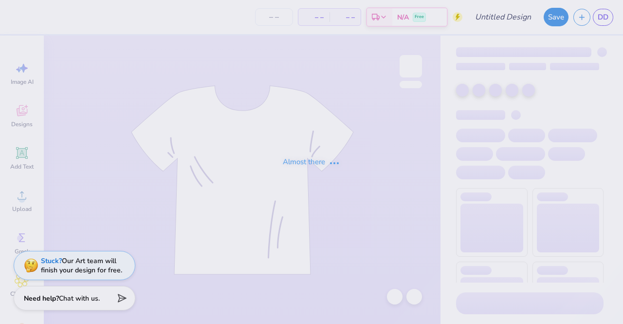
type input "Kappa hat"
type input "12"
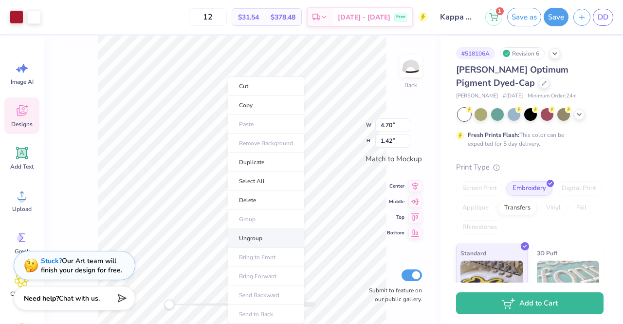
click at [263, 232] on li "Ungroup" at bounding box center [266, 238] width 76 height 19
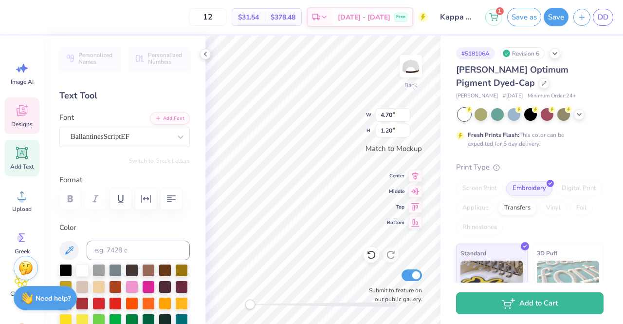
scroll to position [8, 3]
type textarea "C"
type textarea "Pi Phi"
click at [391, 114] on input "3.34" at bounding box center [392, 115] width 35 height 14
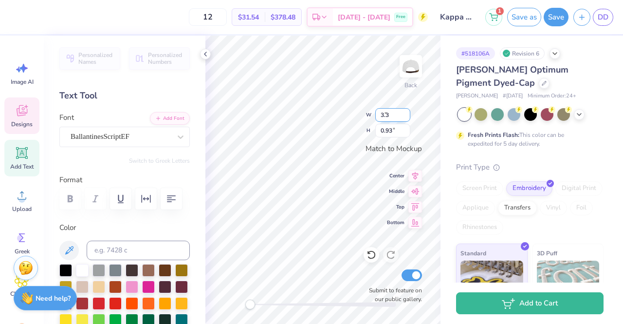
type input "3"
click at [390, 132] on input "0.93" at bounding box center [392, 131] width 35 height 14
type input "4.00"
type input "1.11"
click at [391, 117] on input "4.00" at bounding box center [392, 115] width 35 height 14
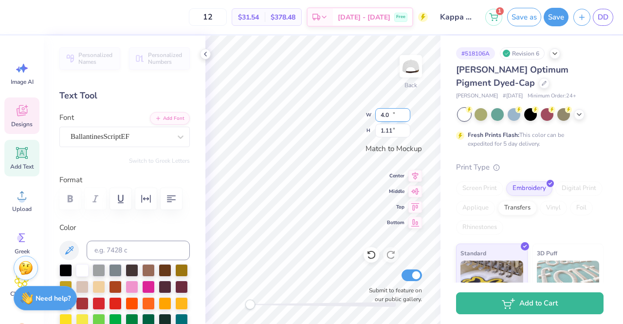
type input "4"
click at [391, 132] on input "1.11" at bounding box center [392, 131] width 35 height 14
type input "3.50"
type input "0.97"
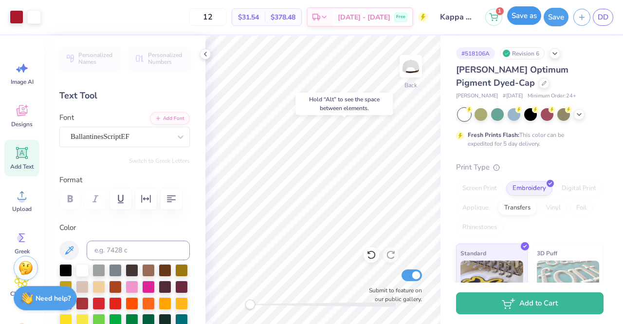
click at [523, 20] on button "Save as" at bounding box center [524, 15] width 34 height 19
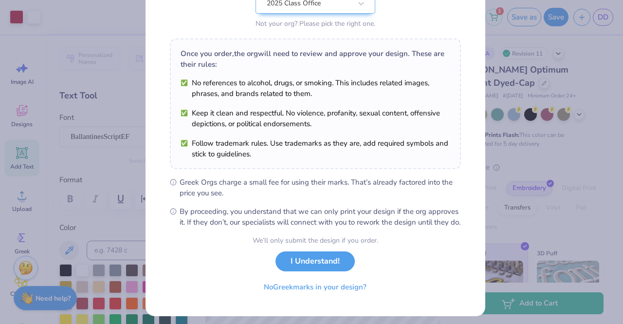
scroll to position [130, 0]
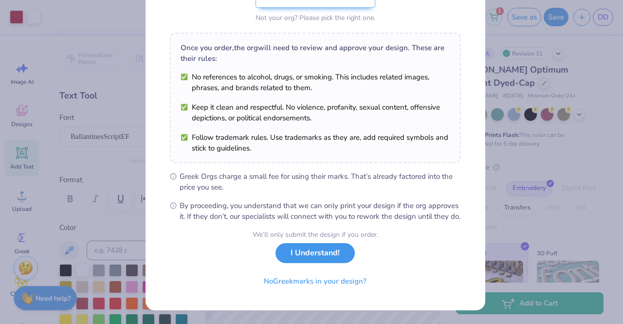
click at [321, 260] on button "I Understand!" at bounding box center [315, 253] width 79 height 20
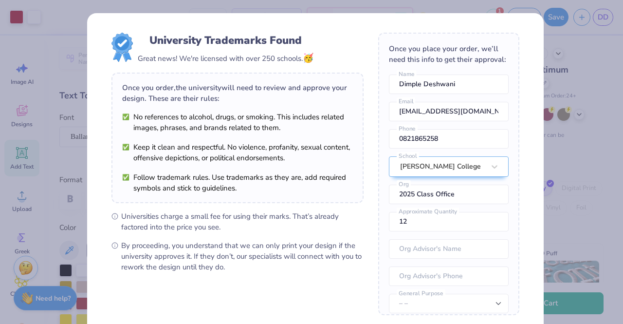
scroll to position [99, 0]
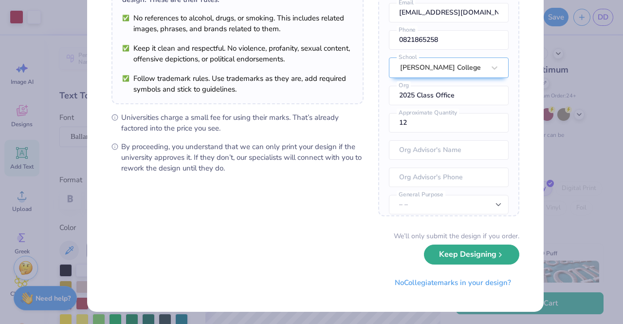
click at [447, 253] on button "Keep Designing" at bounding box center [471, 254] width 95 height 20
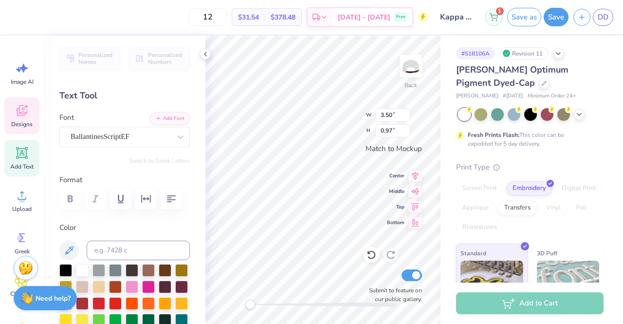
scroll to position [8, 1]
type textarea "i"
type textarea "k"
type textarea "Kappa"
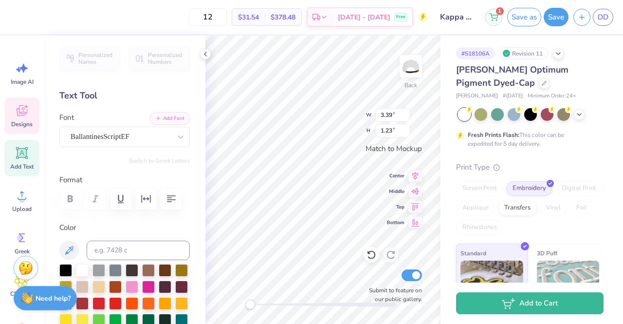
scroll to position [8, 1]
type textarea "K"
type textarea "A"
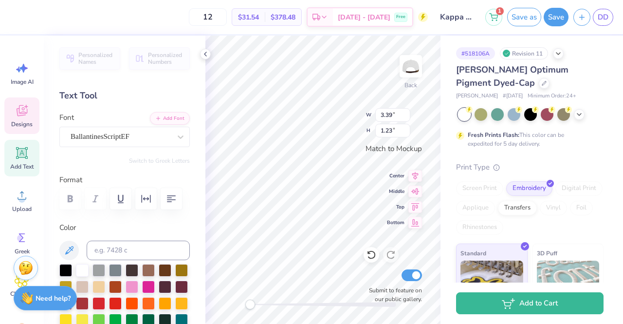
type textarea "Z"
click at [12, 116] on div "Designs" at bounding box center [21, 115] width 35 height 37
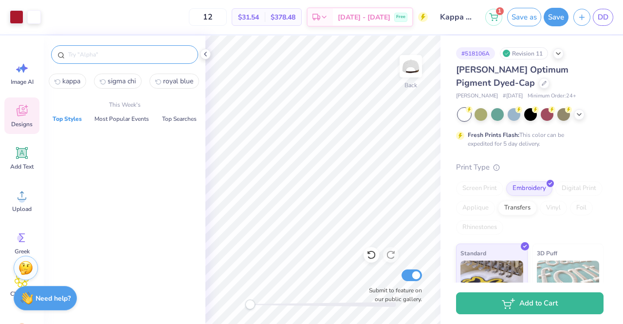
click at [105, 50] on input "text" at bounding box center [129, 55] width 125 height 10
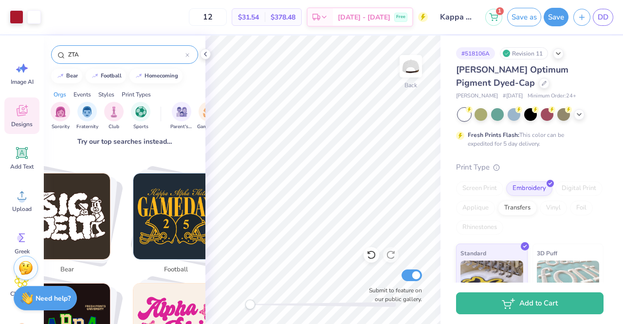
scroll to position [0, 0]
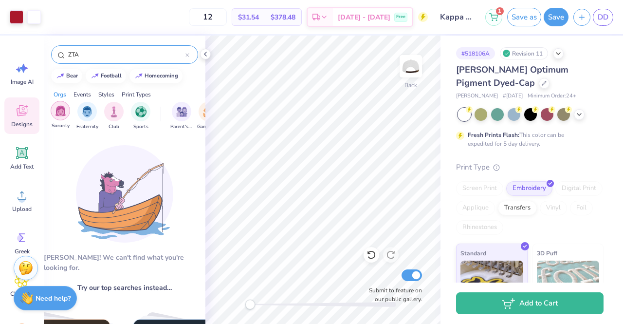
click at [56, 112] on img "filter for Sorority" at bounding box center [60, 110] width 11 height 11
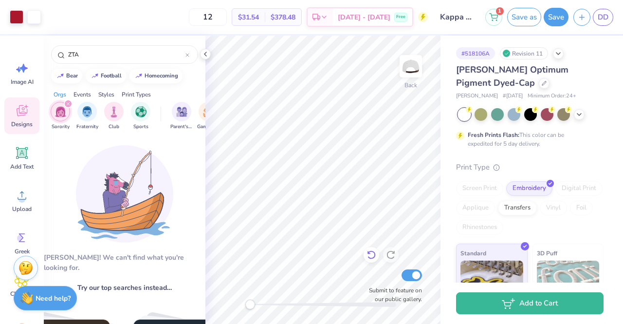
click at [368, 248] on div at bounding box center [372, 255] width 16 height 16
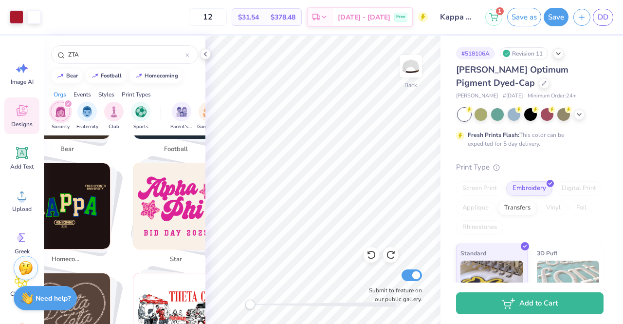
scroll to position [292, 0]
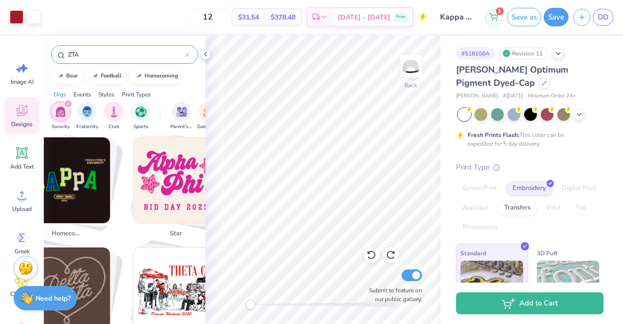
click at [126, 55] on input "ZTA" at bounding box center [126, 55] width 118 height 10
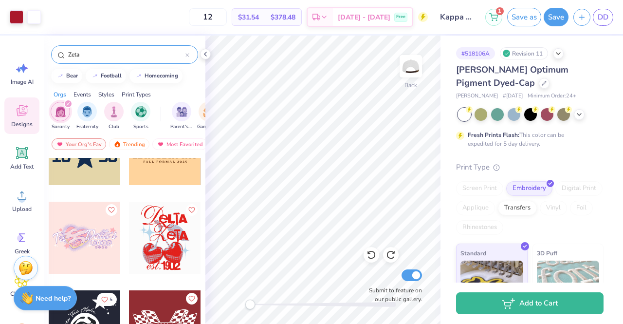
scroll to position [1680, 0]
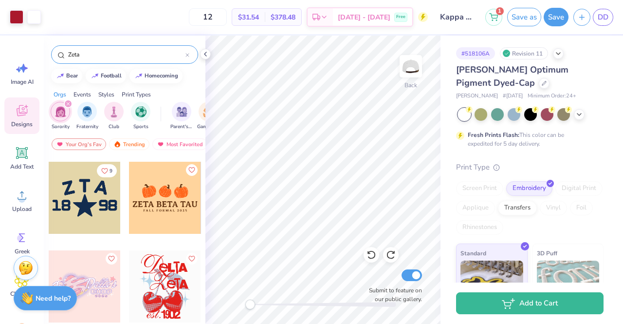
type input "Zeta"
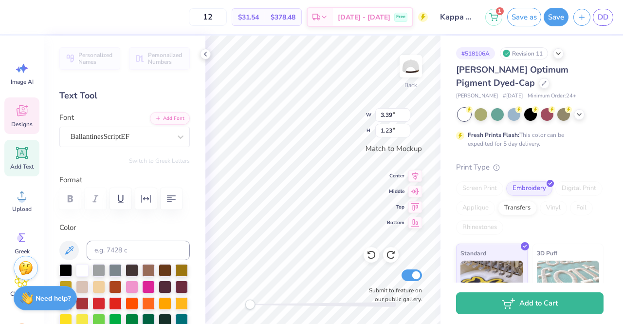
scroll to position [8, 1]
type textarea "K"
type textarea "Z"
type textarea "AChiO"
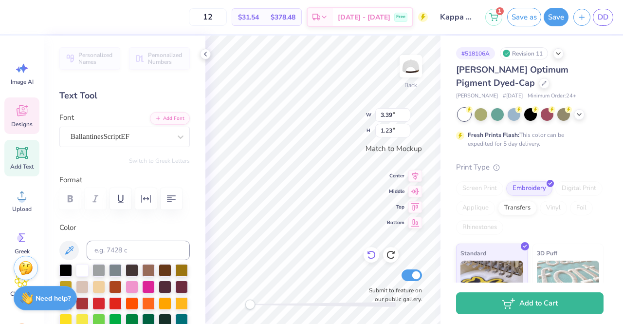
click at [369, 255] on icon at bounding box center [372, 255] width 10 height 10
type textarea "K"
type textarea "AChiO"
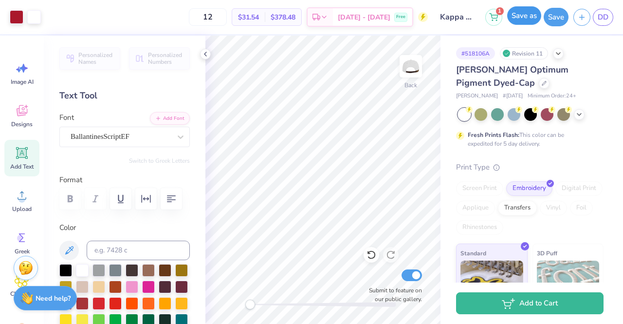
click at [526, 19] on button "Save as" at bounding box center [524, 15] width 34 height 19
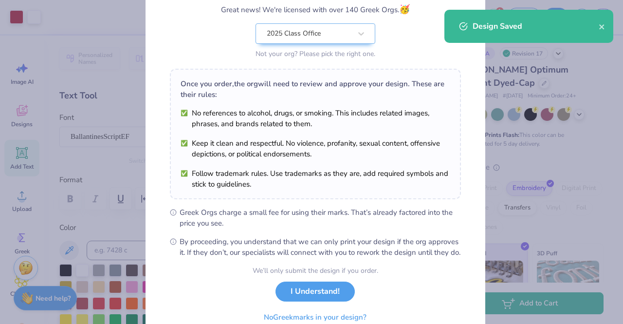
scroll to position [130, 0]
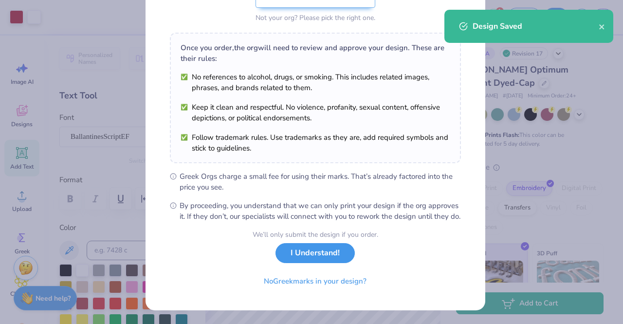
click at [330, 254] on button "I Understand!" at bounding box center [315, 253] width 79 height 20
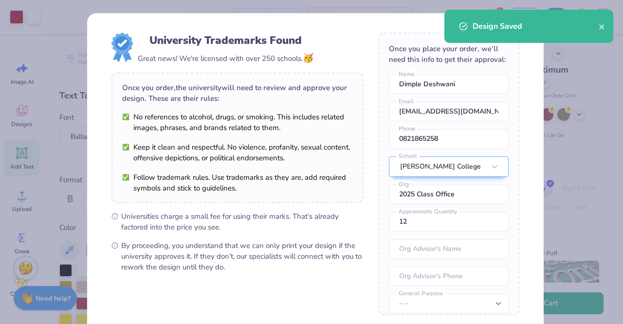
scroll to position [99, 0]
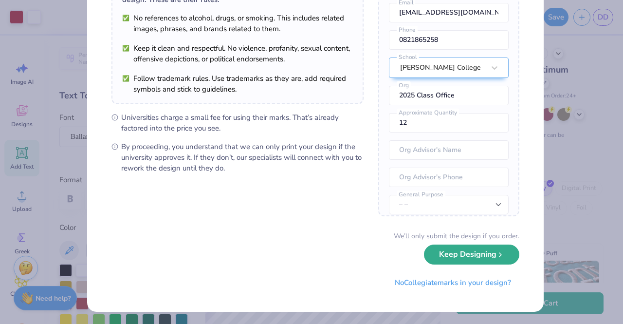
click at [445, 261] on button "Keep Designing" at bounding box center [471, 254] width 95 height 20
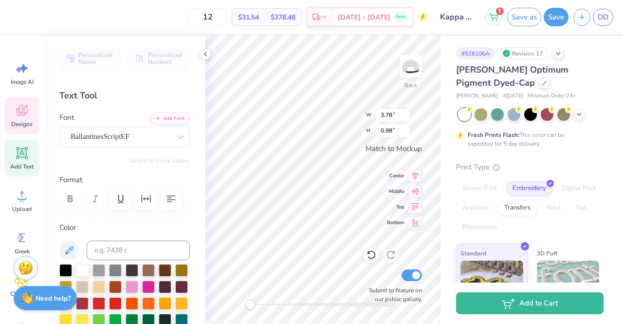
scroll to position [8, 2]
type textarea "A"
type textarea "Zeta"
click at [393, 115] on input "2.34" at bounding box center [392, 115] width 35 height 14
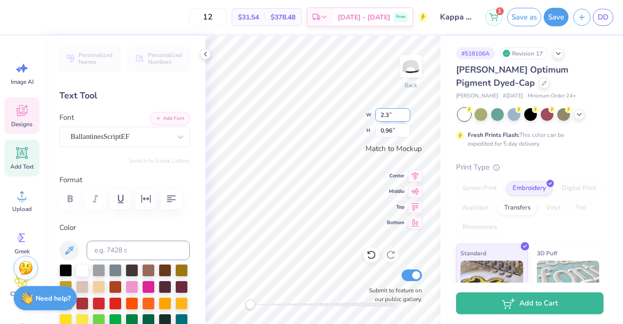
type input "2"
type input "3"
click at [391, 113] on input "2.34" at bounding box center [392, 115] width 35 height 14
click at [393, 113] on input "2.34" at bounding box center [392, 115] width 35 height 14
type input "2"
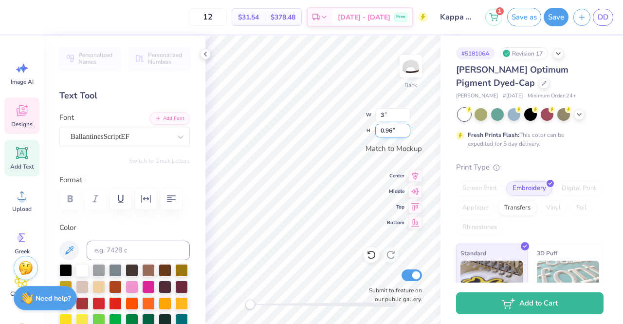
click at [387, 124] on input "0.96" at bounding box center [392, 131] width 35 height 14
type input "3.00"
type input "1.23"
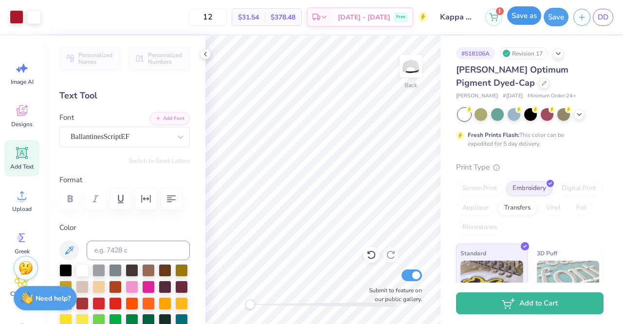
click at [523, 18] on button "Save as" at bounding box center [524, 15] width 34 height 19
